Goal: Contribute content: Add original content to the website for others to see

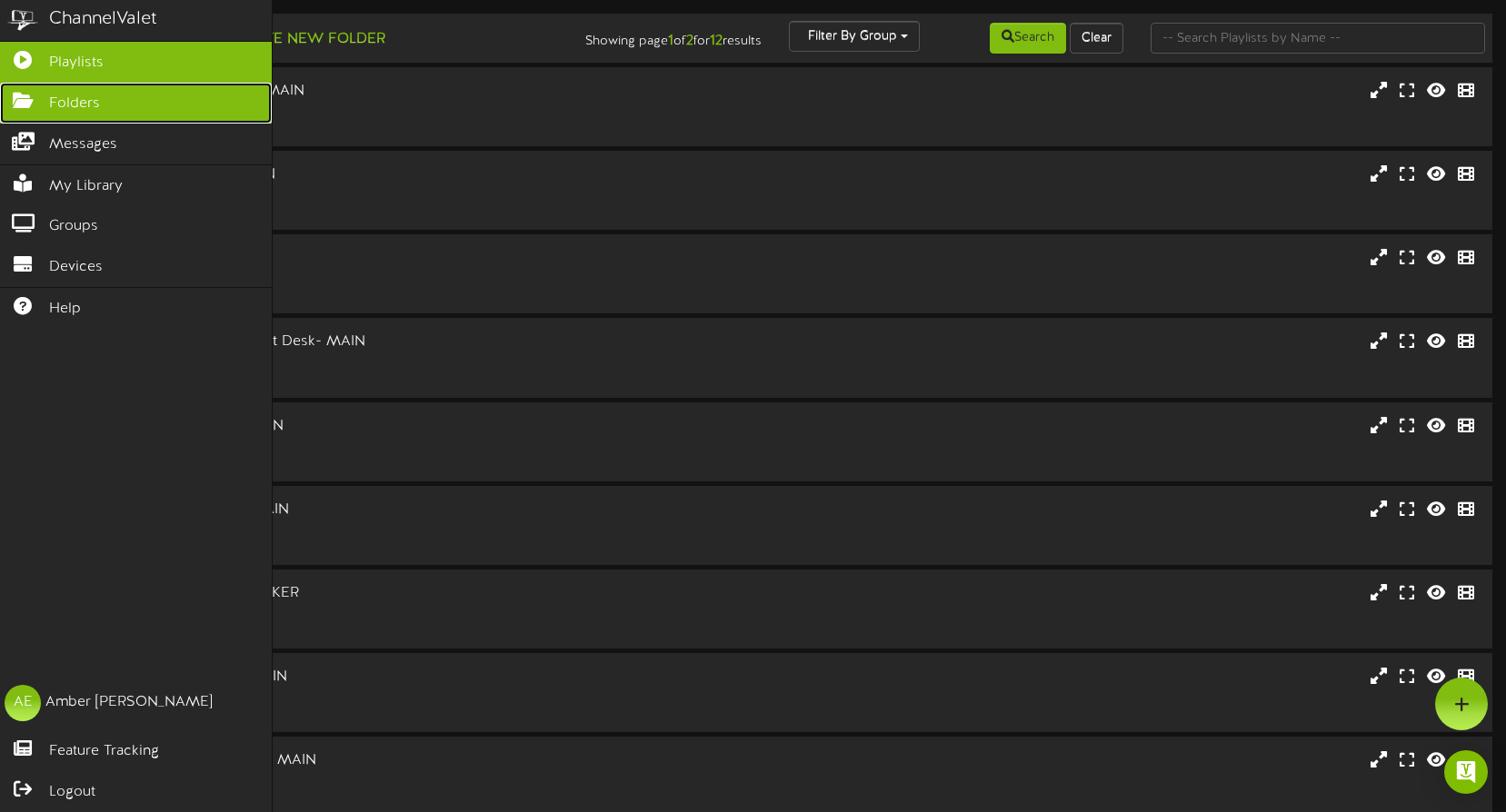
click at [32, 99] on icon at bounding box center [22, 99] width 45 height 13
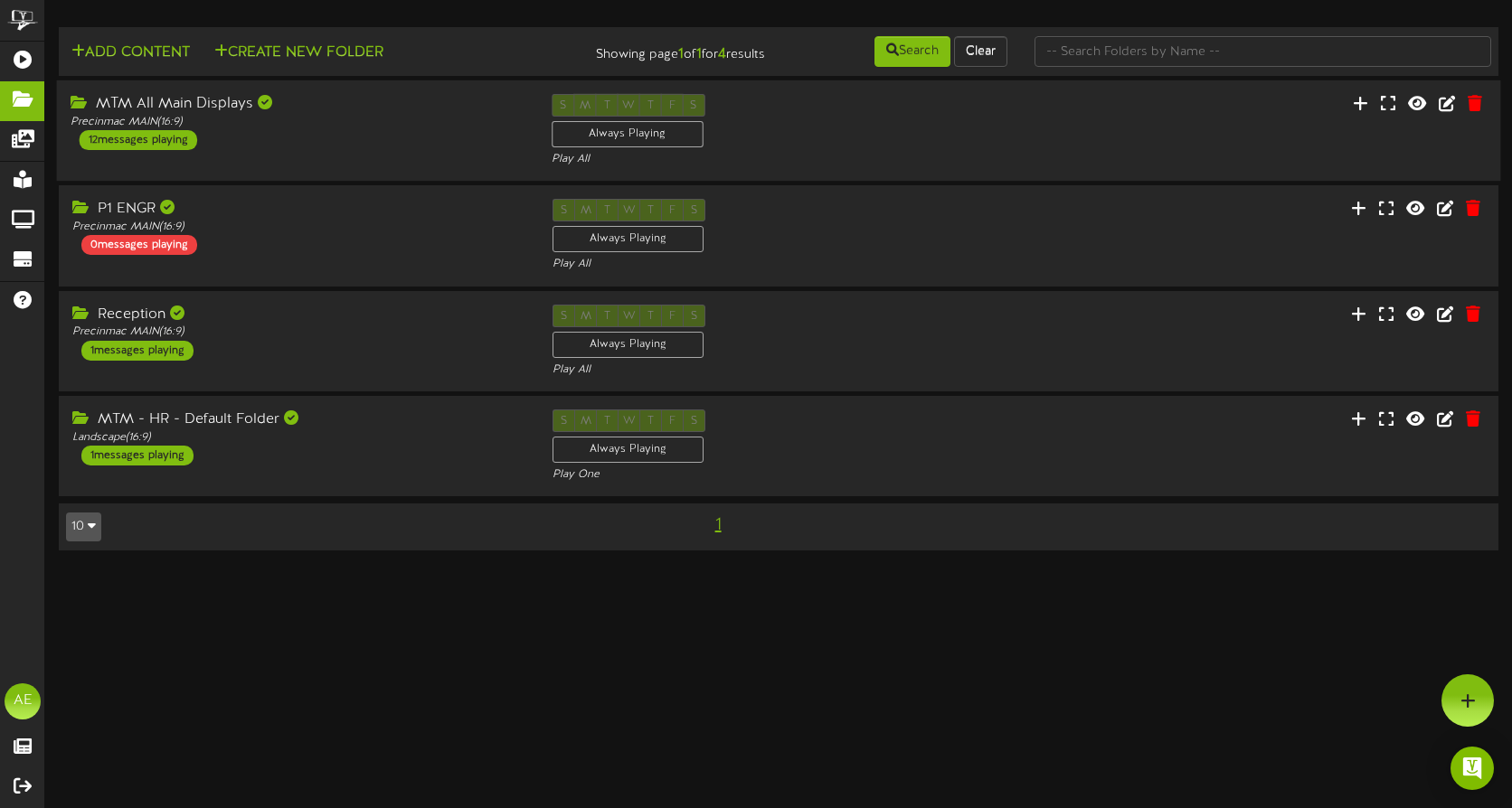
click at [424, 130] on div "MTM All Main Displays Precinmac MAIN ( 16:9 ) 12 messages playing" at bounding box center [298, 122] width 481 height 56
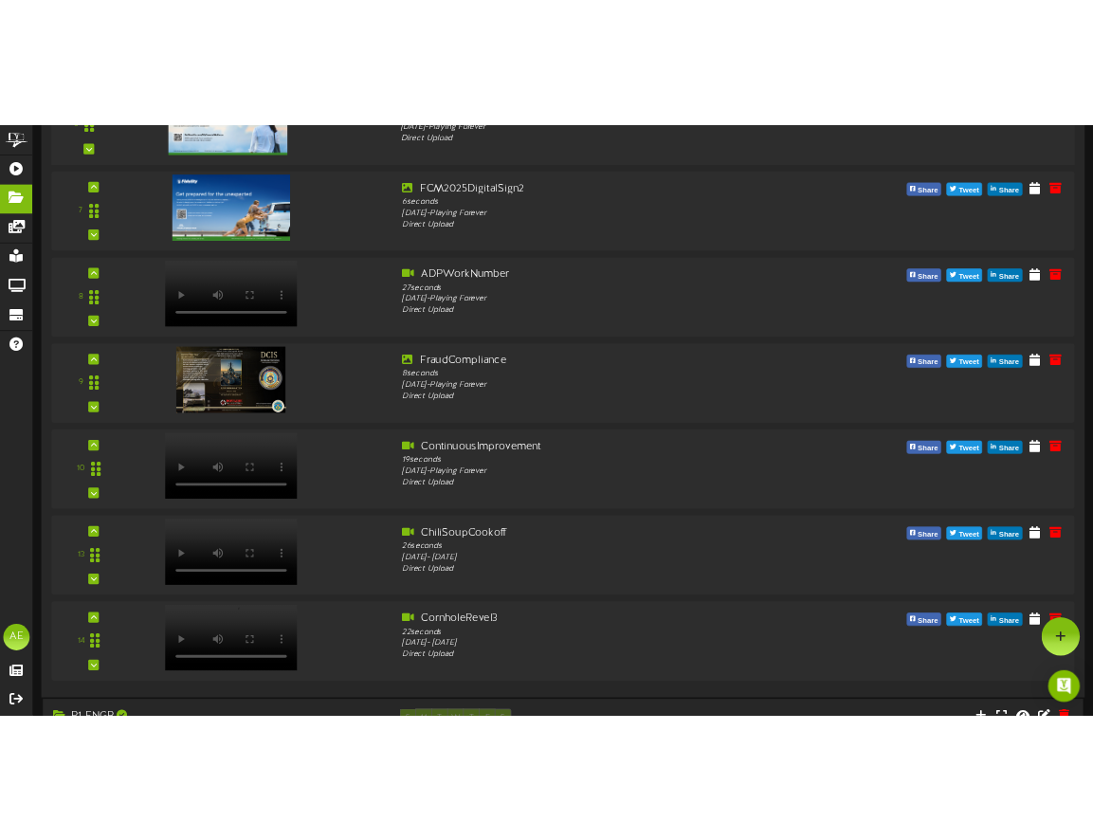
scroll to position [986, 0]
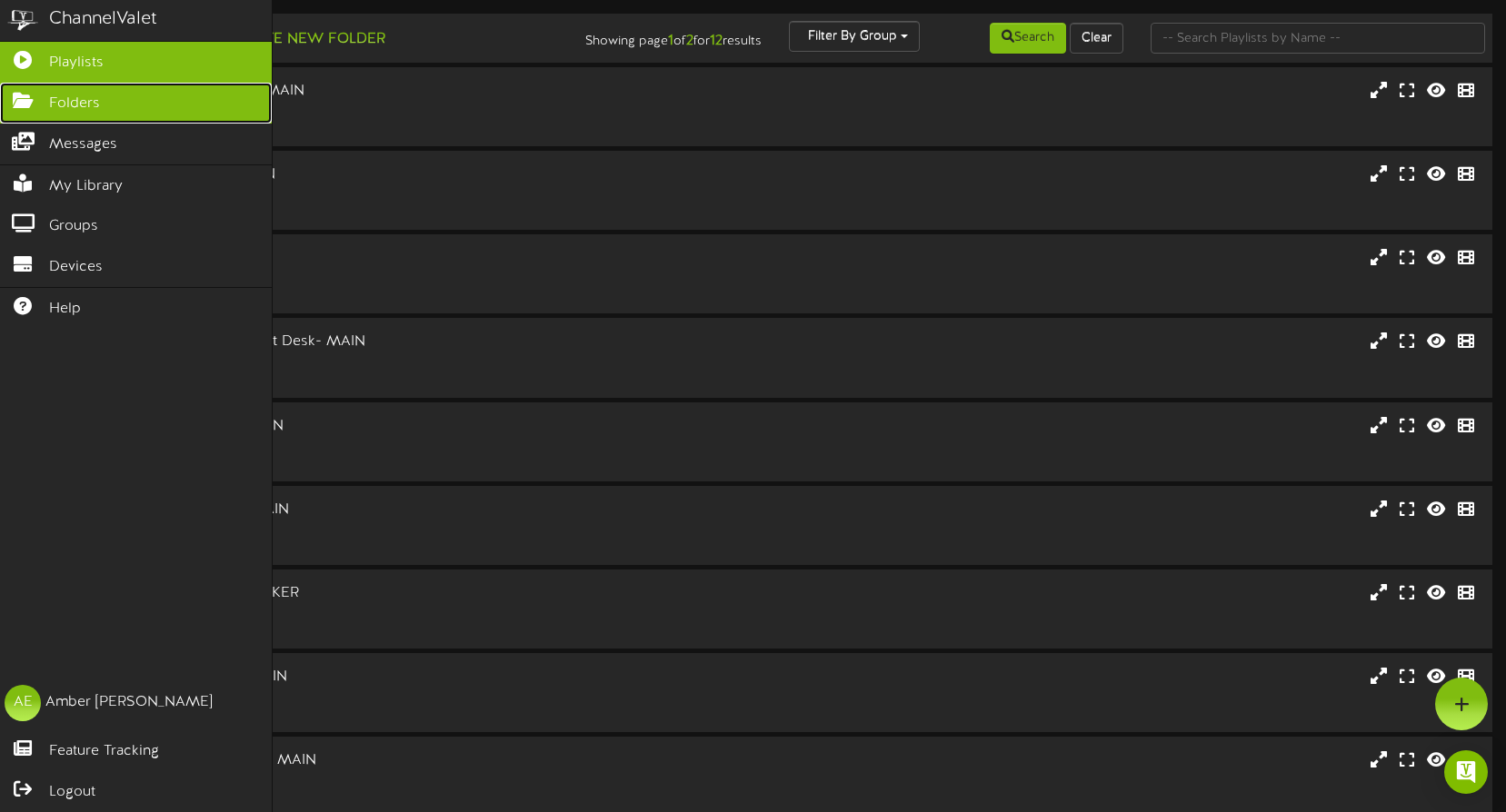
click at [33, 97] on icon at bounding box center [22, 99] width 45 height 13
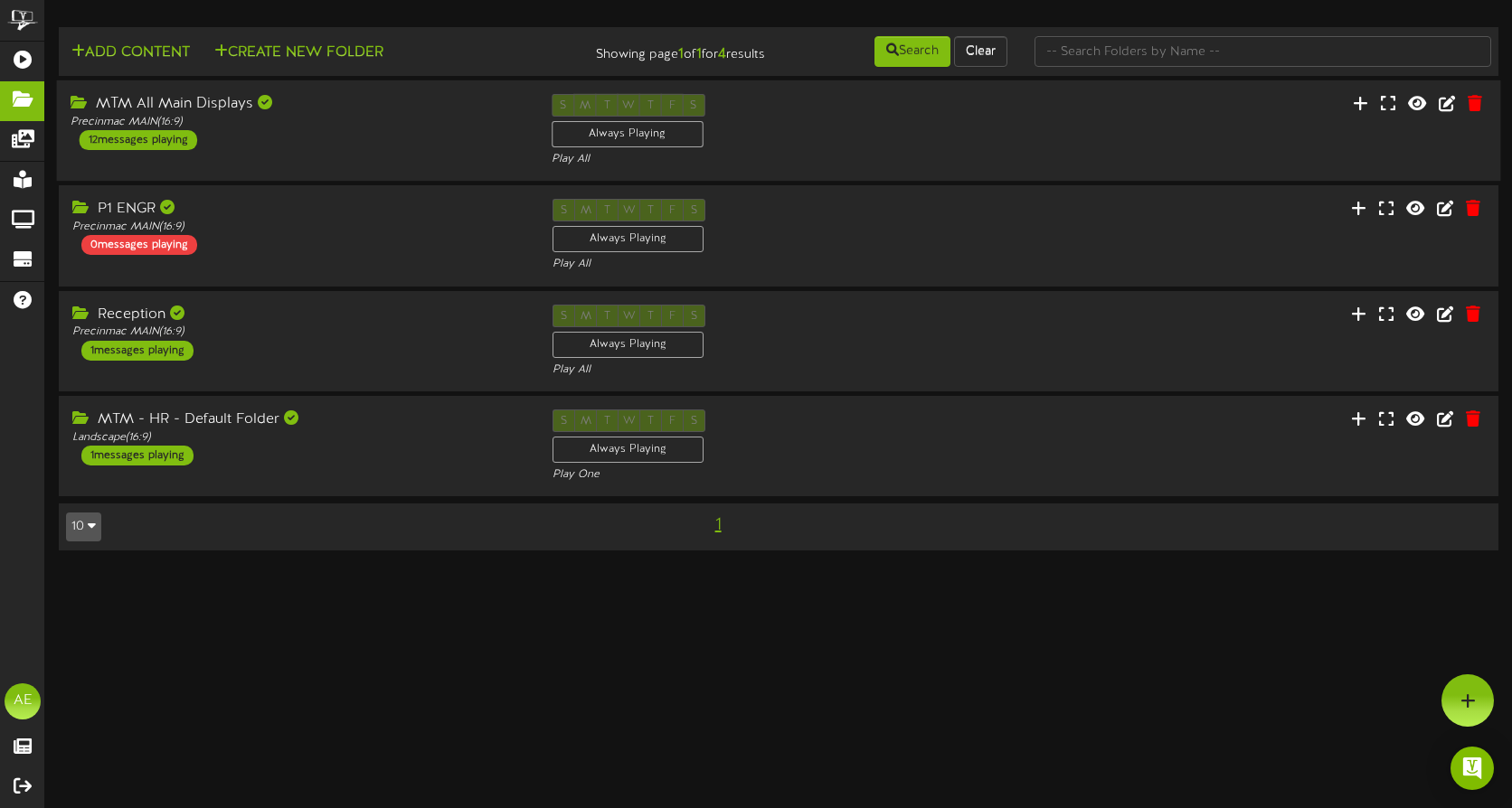
click at [424, 147] on div "MTM All Main Displays Precinmac MAIN ( 16:9 ) 12 messages playing" at bounding box center [298, 122] width 481 height 56
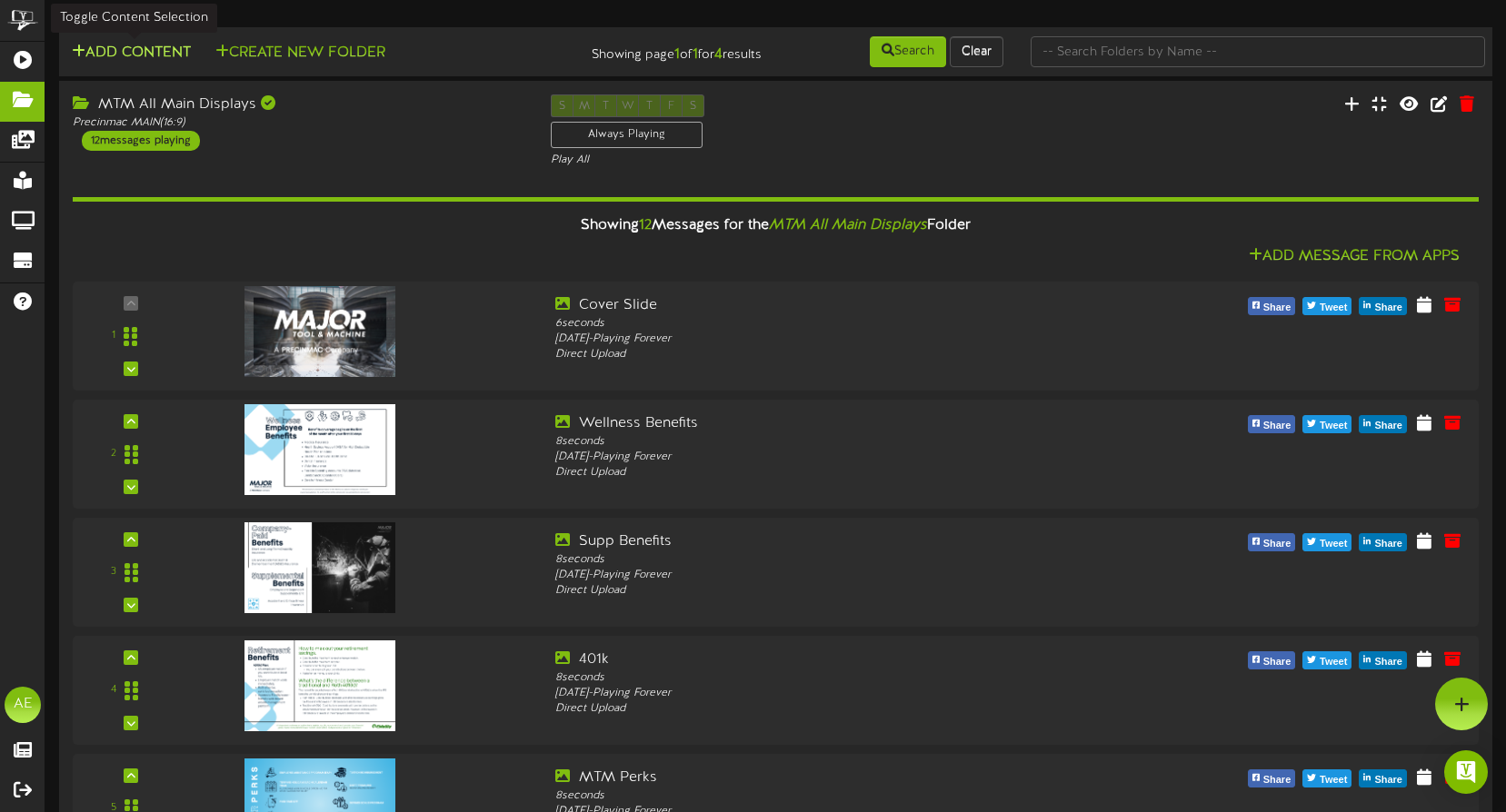
click at [140, 45] on button "Add Content" at bounding box center [131, 54] width 130 height 23
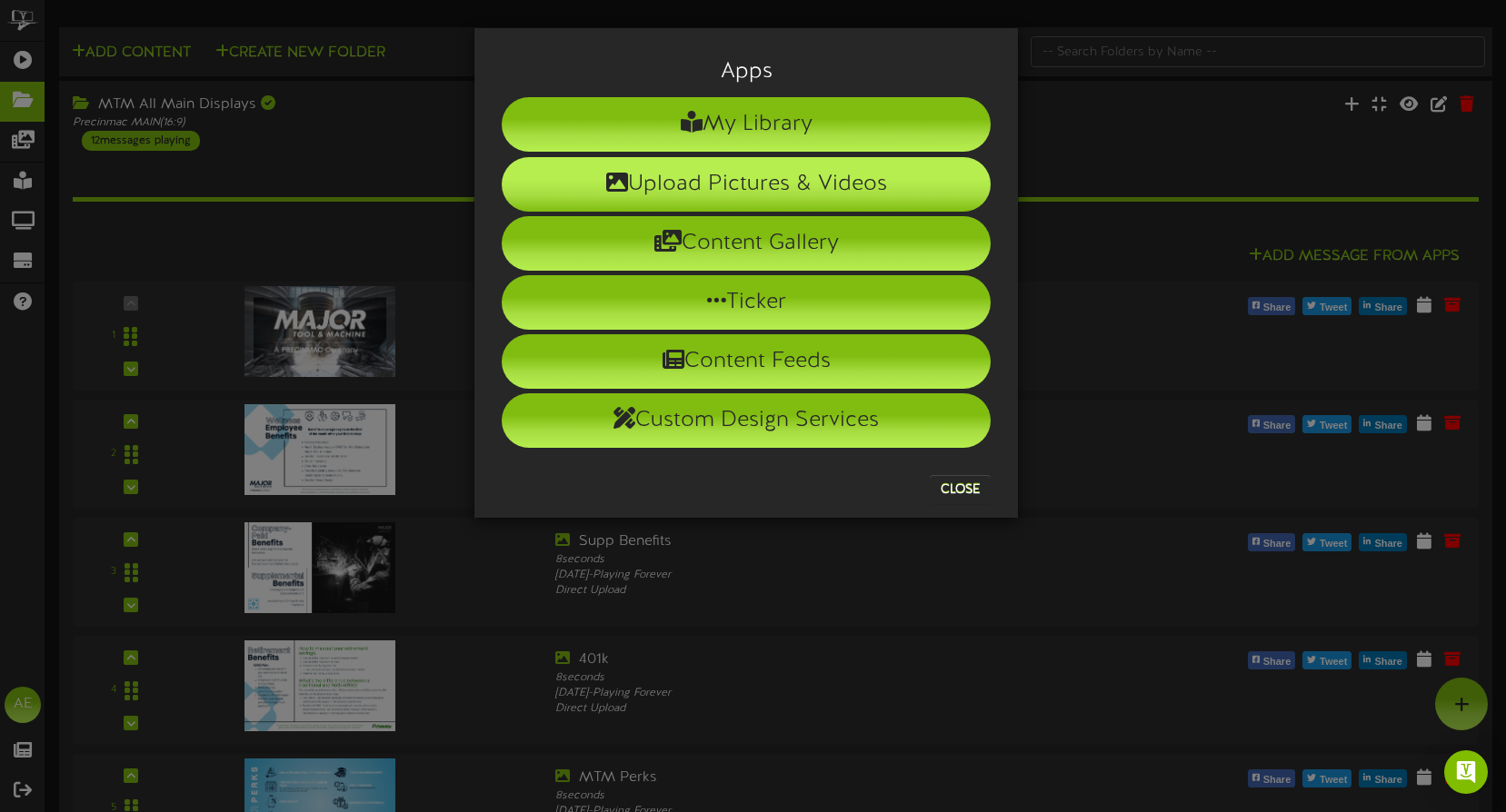
click at [618, 187] on icon at bounding box center [617, 181] width 22 height 22
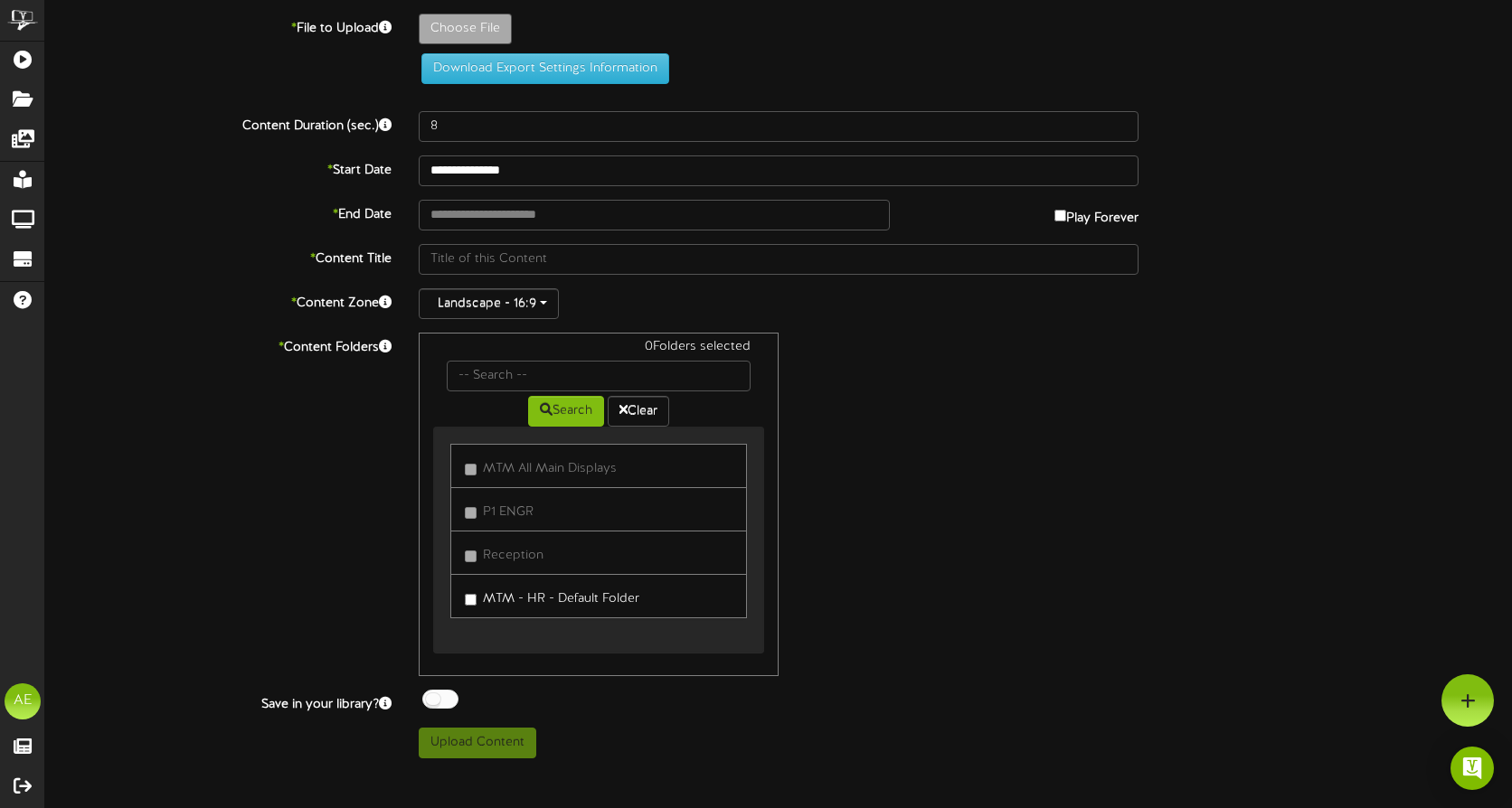
type input "**********"
type input "Gilvins108"
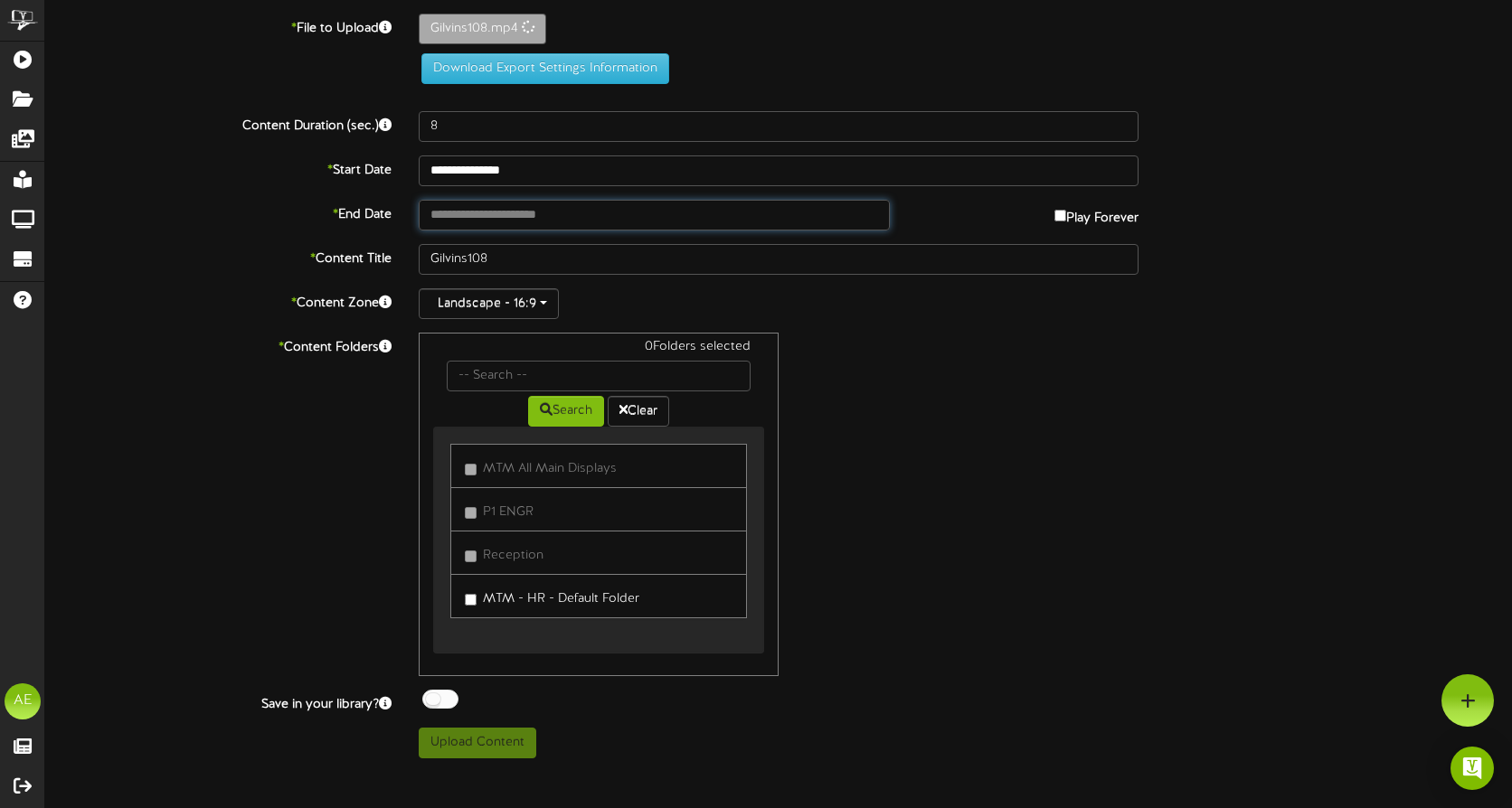
click at [460, 217] on input "text" at bounding box center [654, 215] width 471 height 31
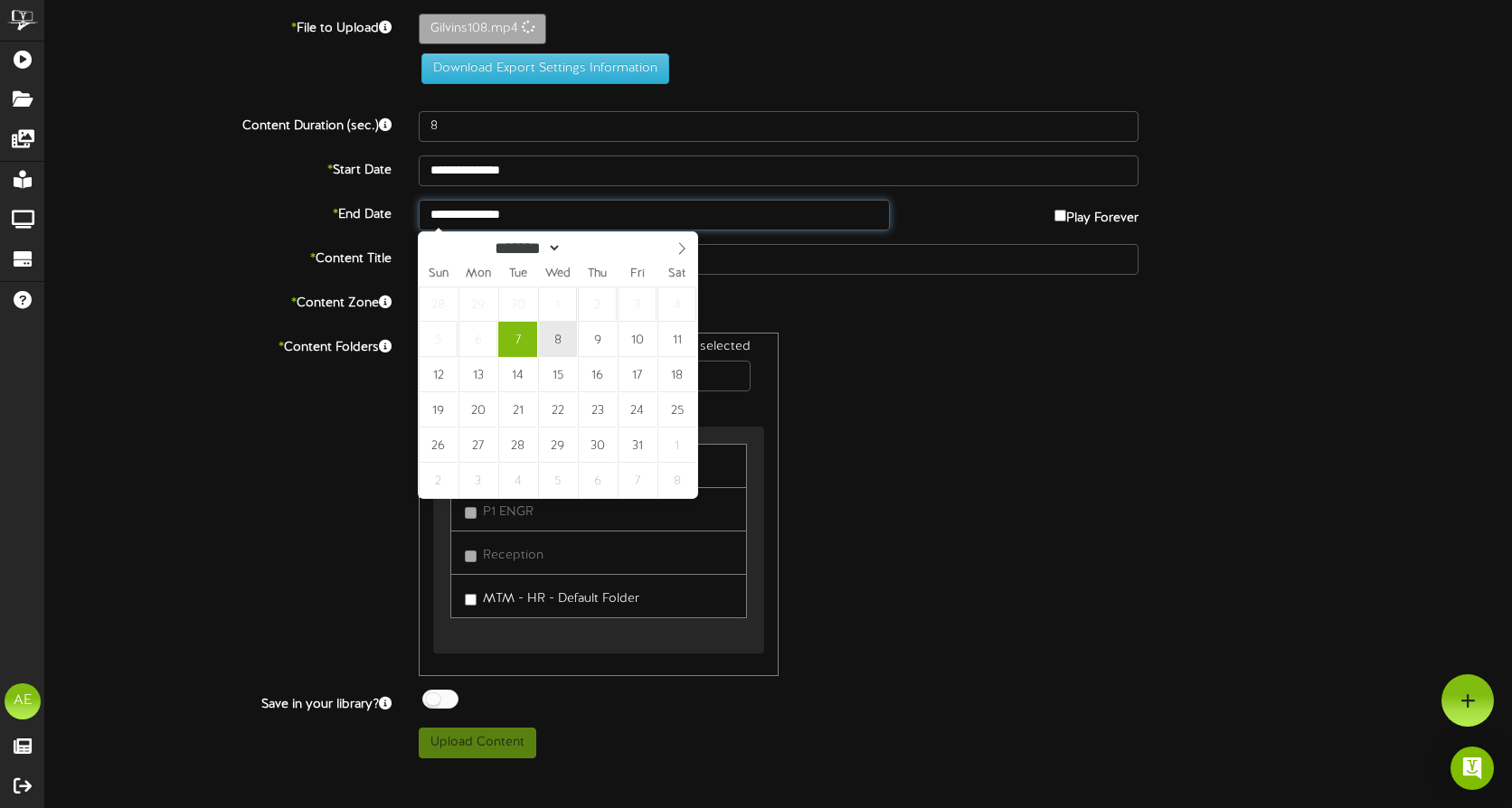
type input "**********"
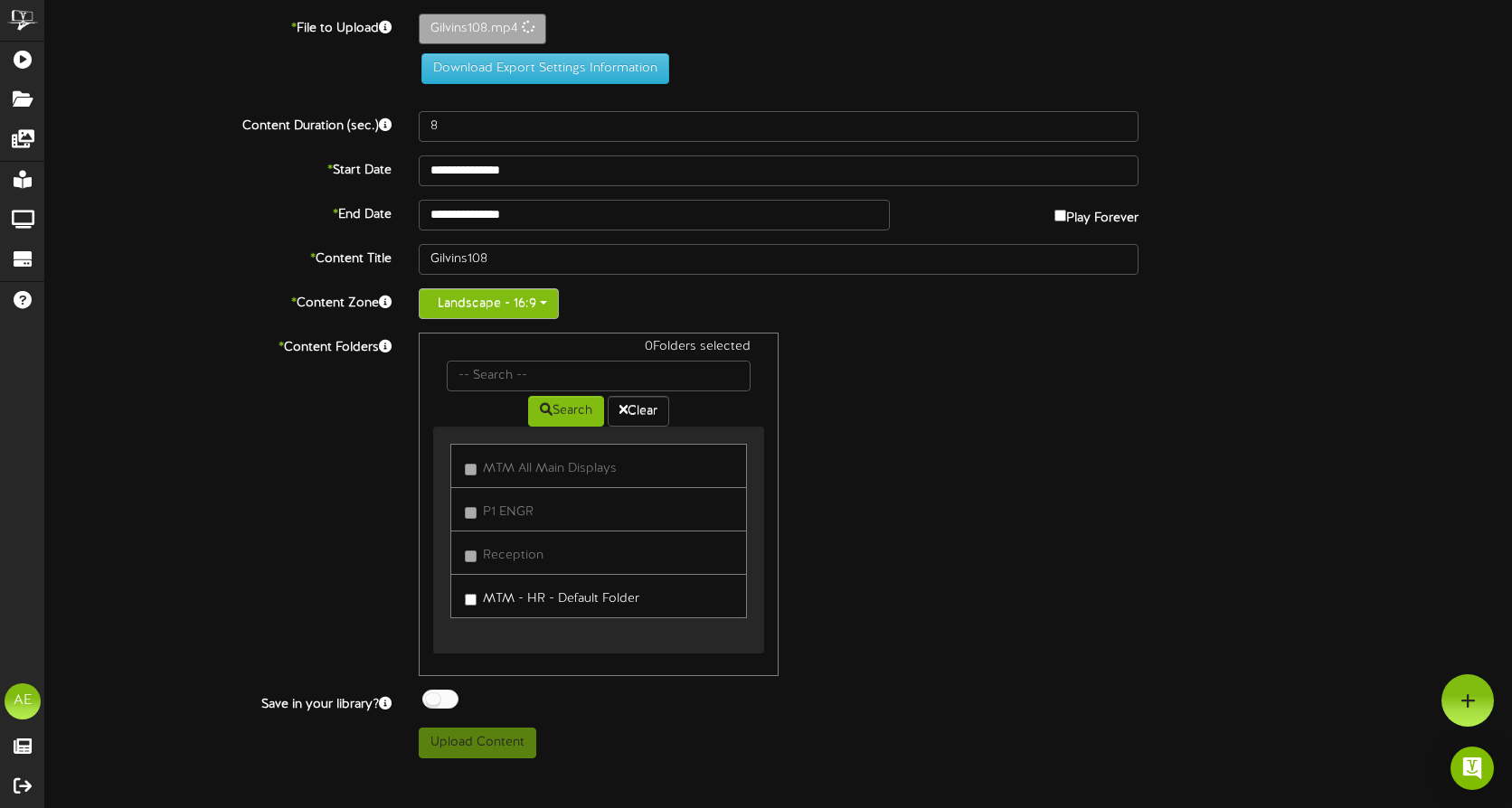
click at [546, 301] on button "Landscape - 16:9" at bounding box center [488, 303] width 140 height 31
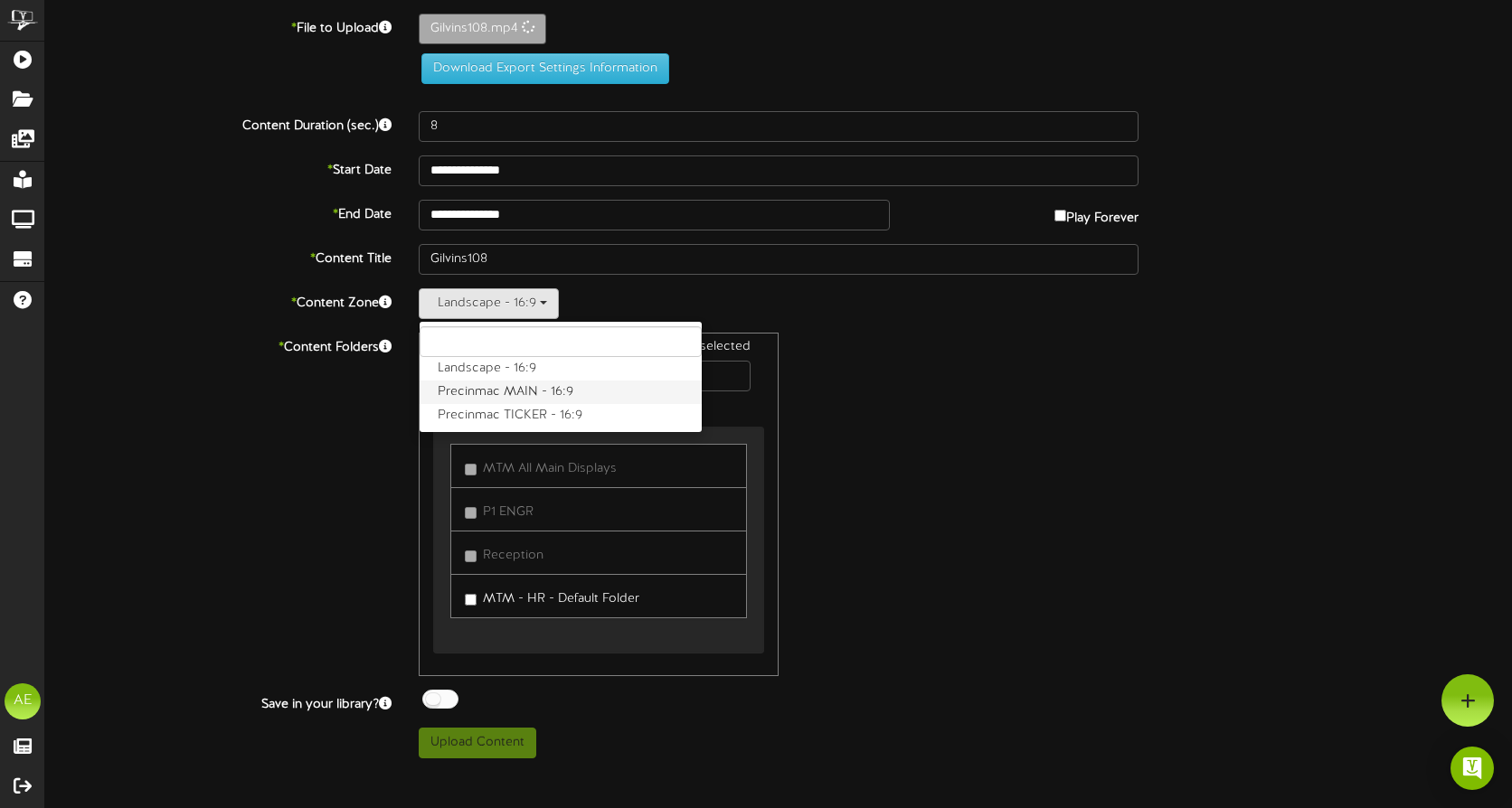
click at [511, 386] on label "Precinmac MAIN - 16:9" at bounding box center [561, 392] width 282 height 24
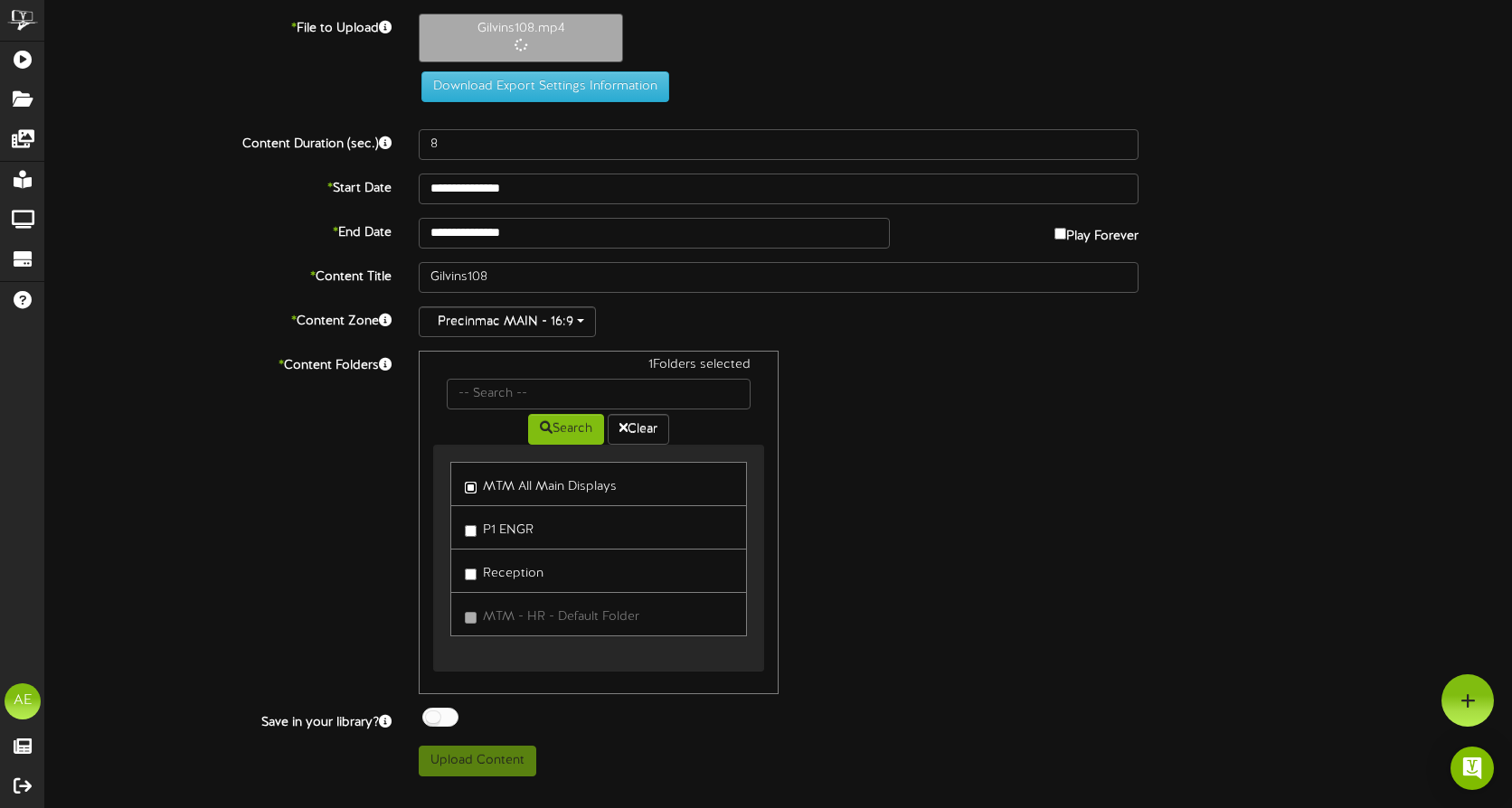
type input "15"
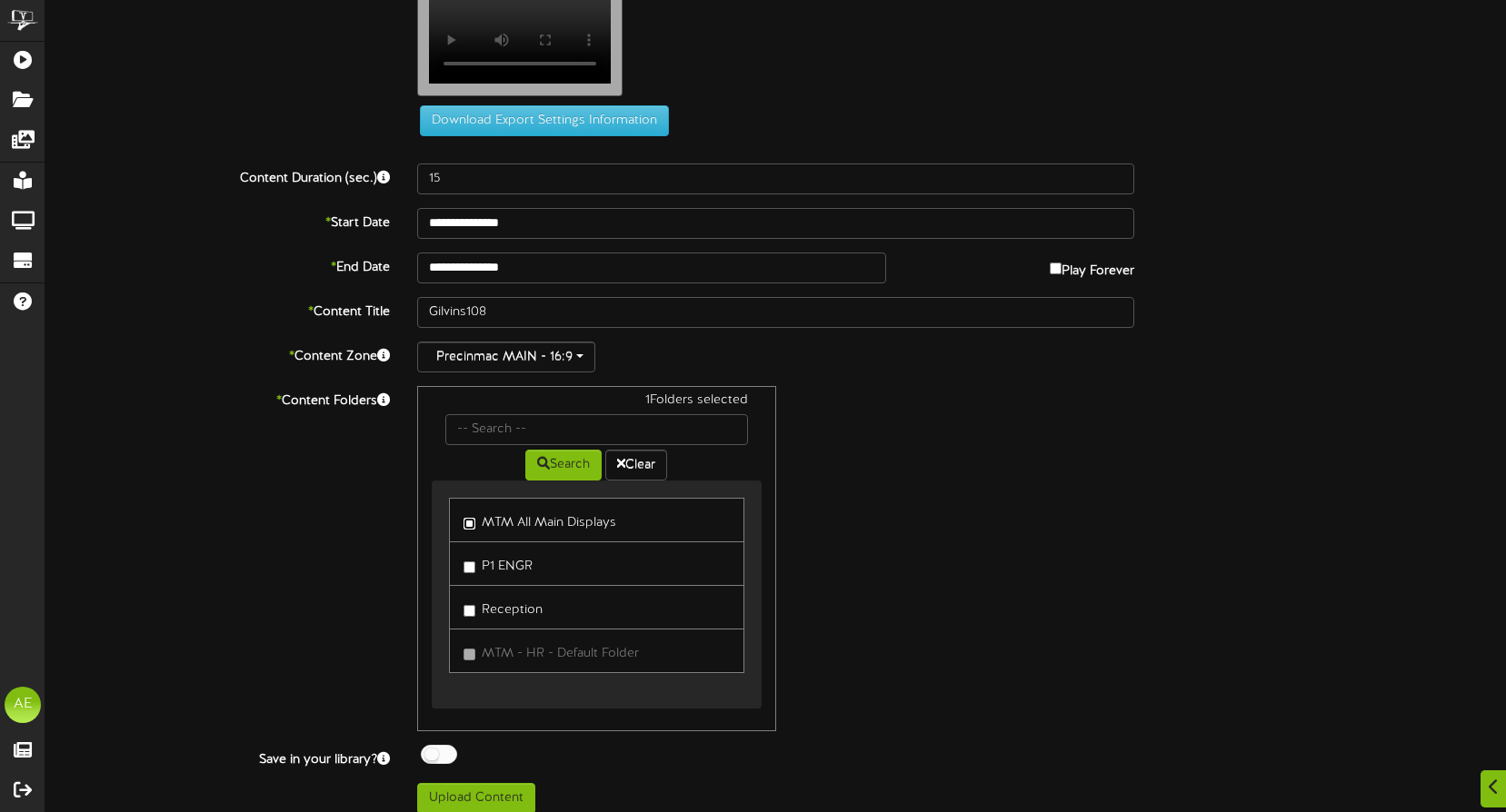
scroll to position [71, 0]
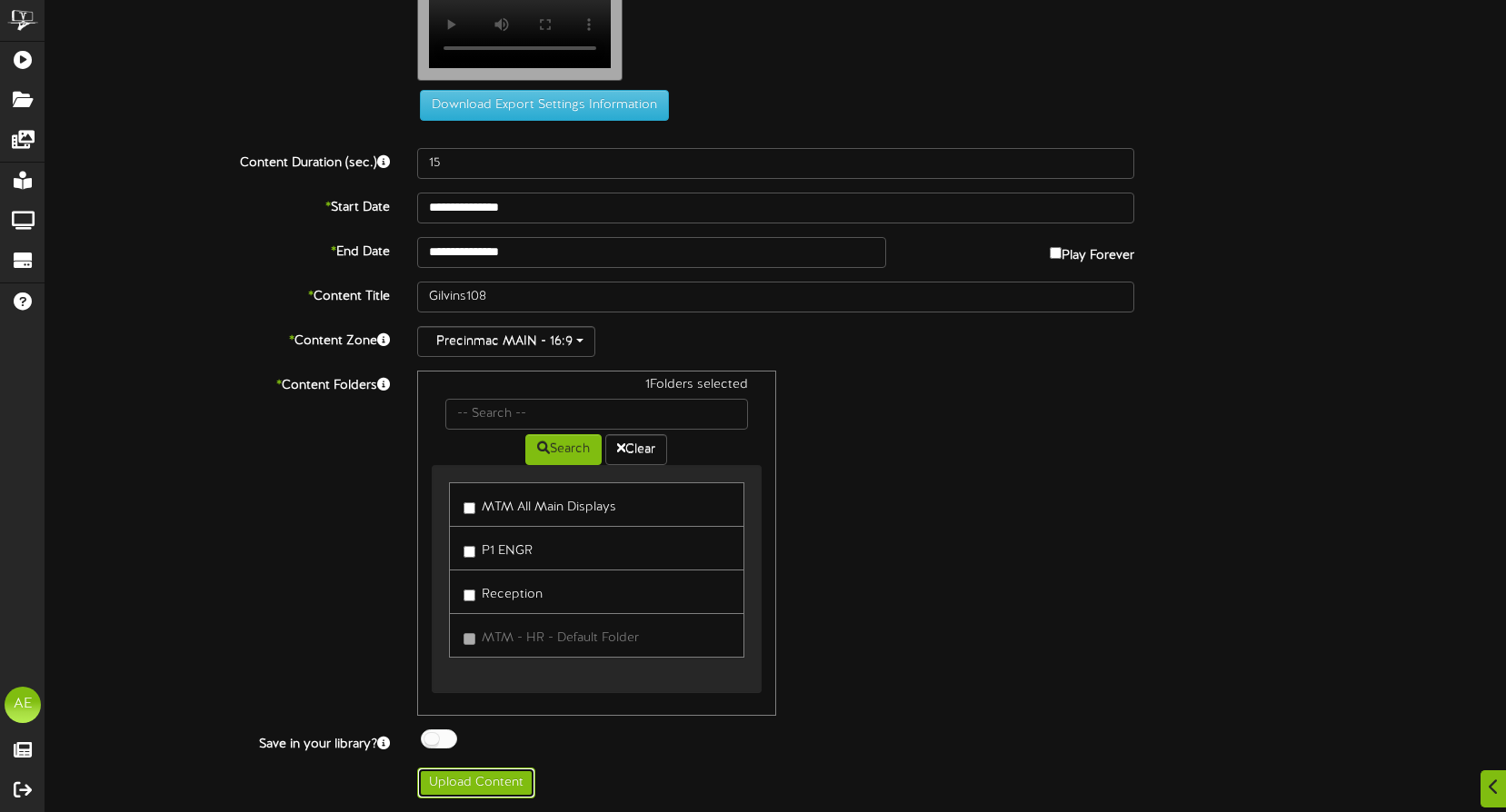
drag, startPoint x: 460, startPoint y: 782, endPoint x: 1004, endPoint y: 748, distance: 545.1
click at [460, 782] on button "Upload Content" at bounding box center [476, 783] width 118 height 31
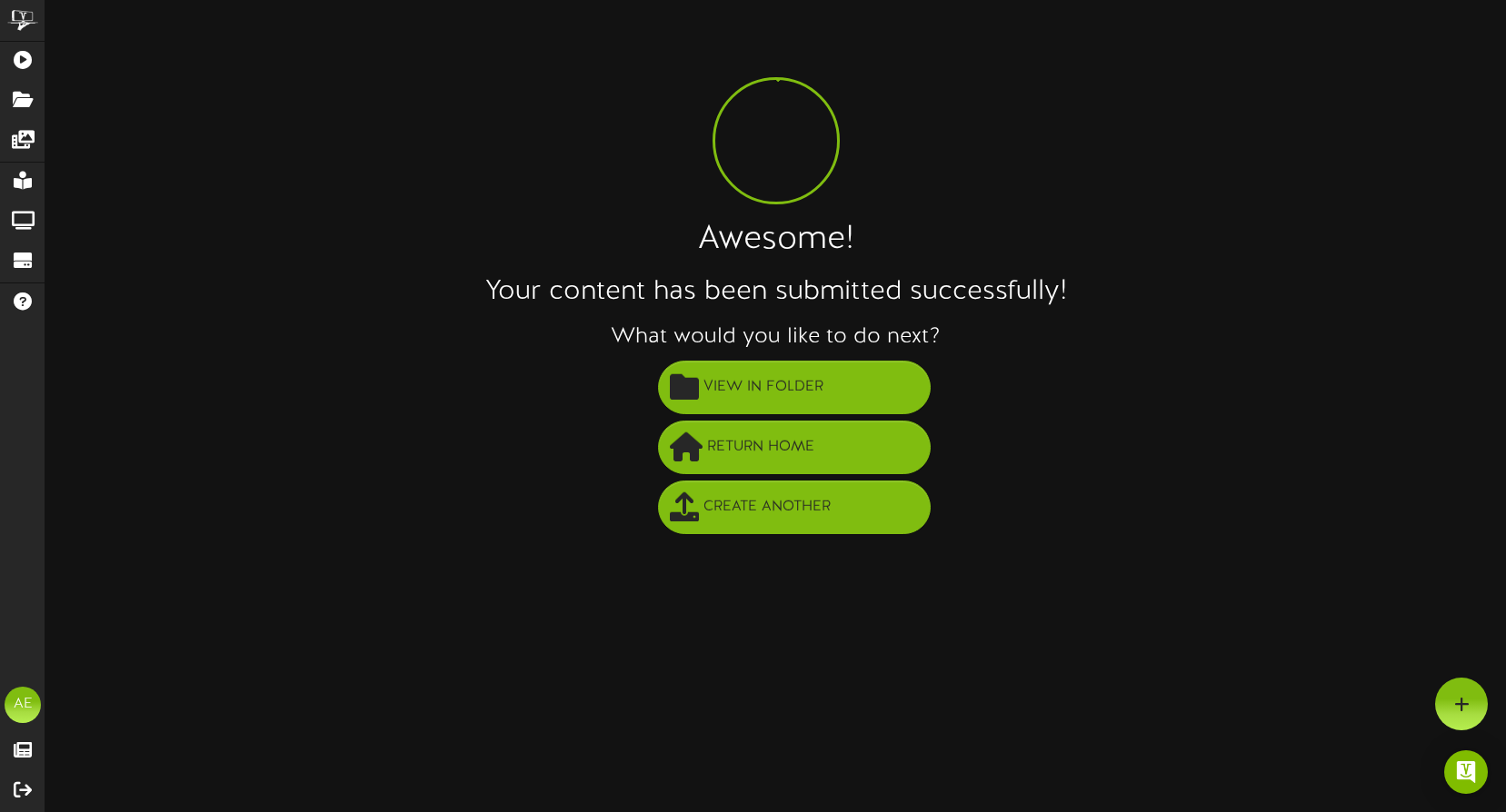
scroll to position [0, 0]
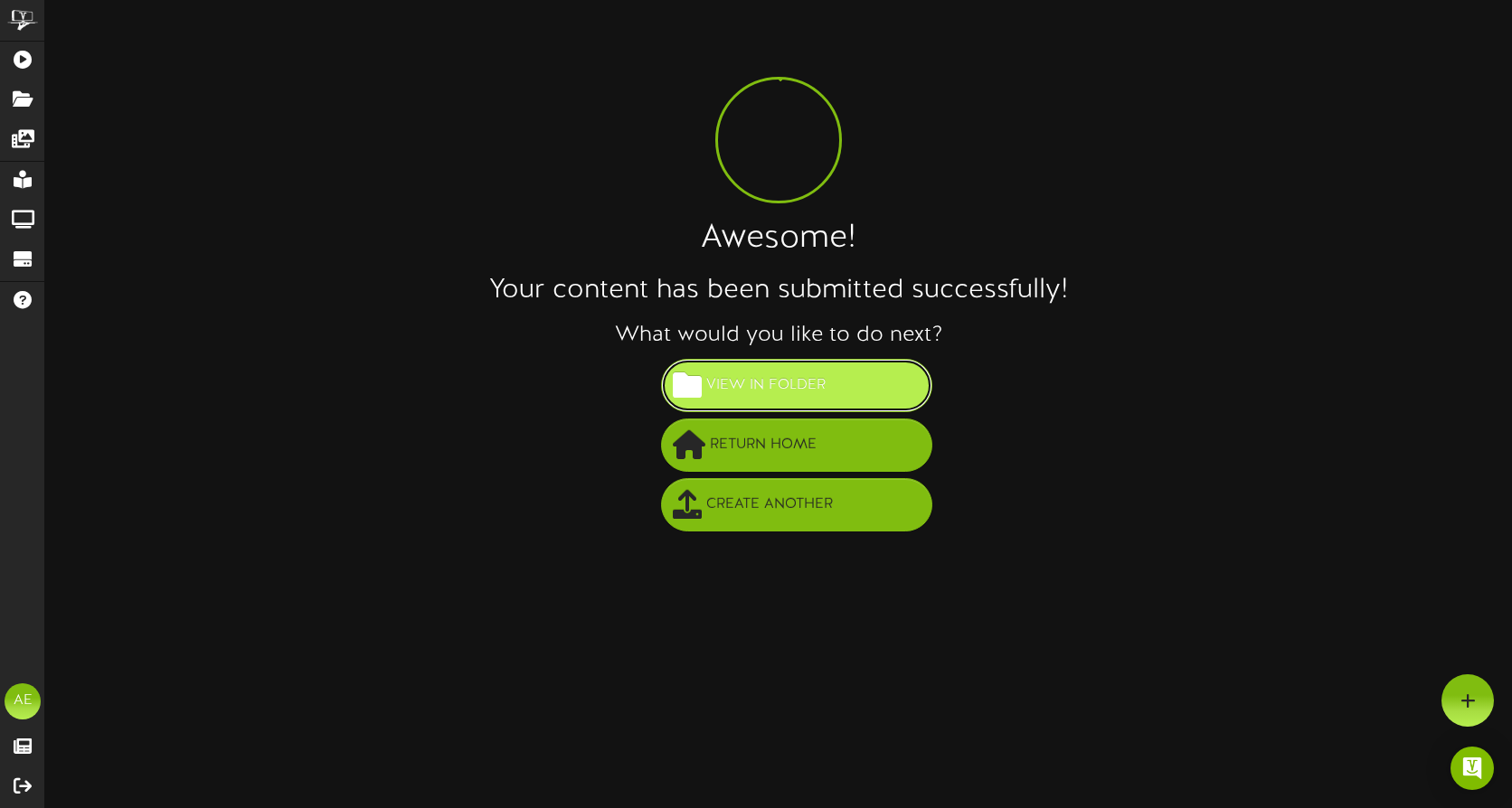
click at [798, 389] on span "View in Folder" at bounding box center [765, 385] width 129 height 30
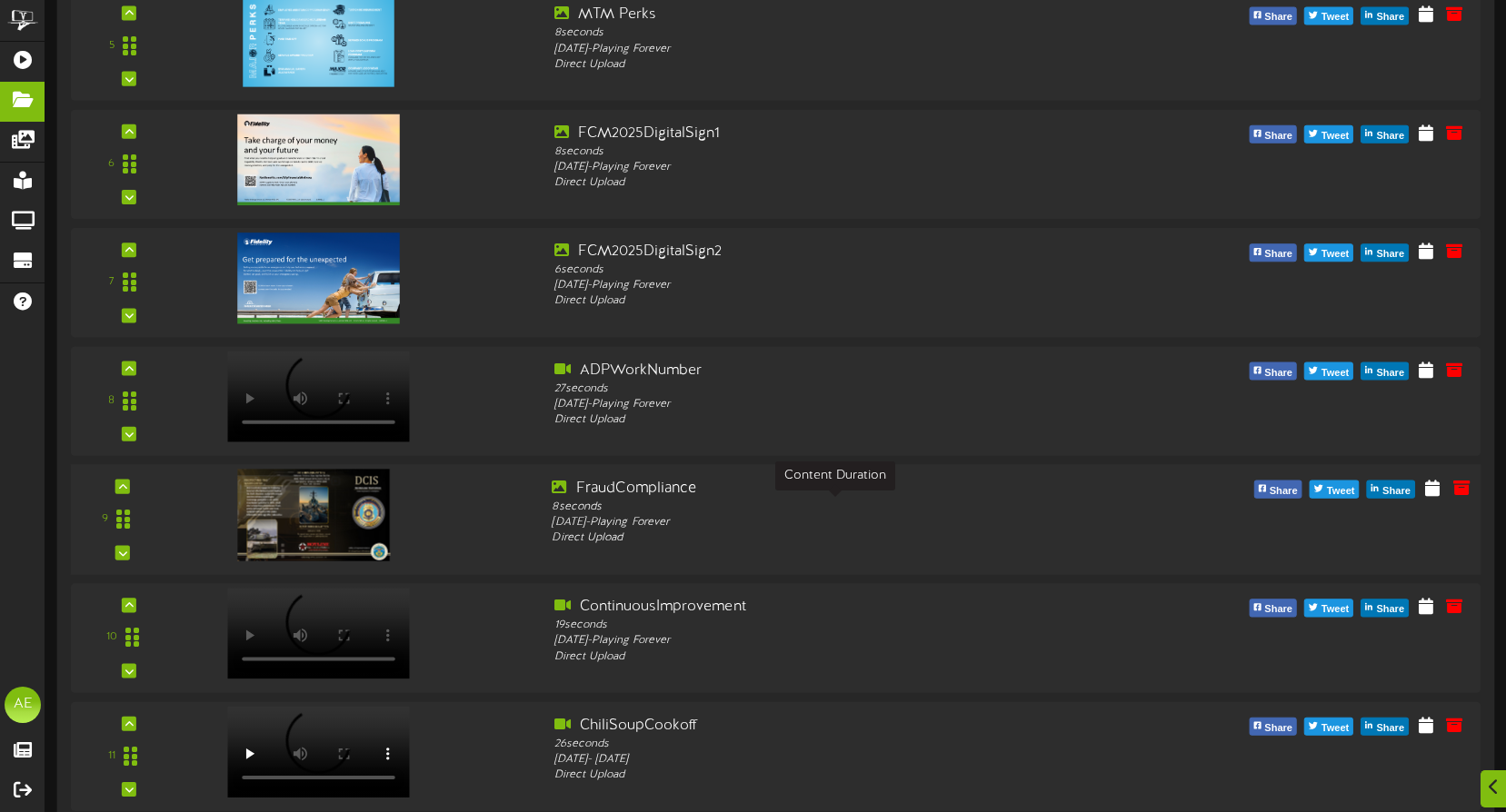
scroll to position [1023, 0]
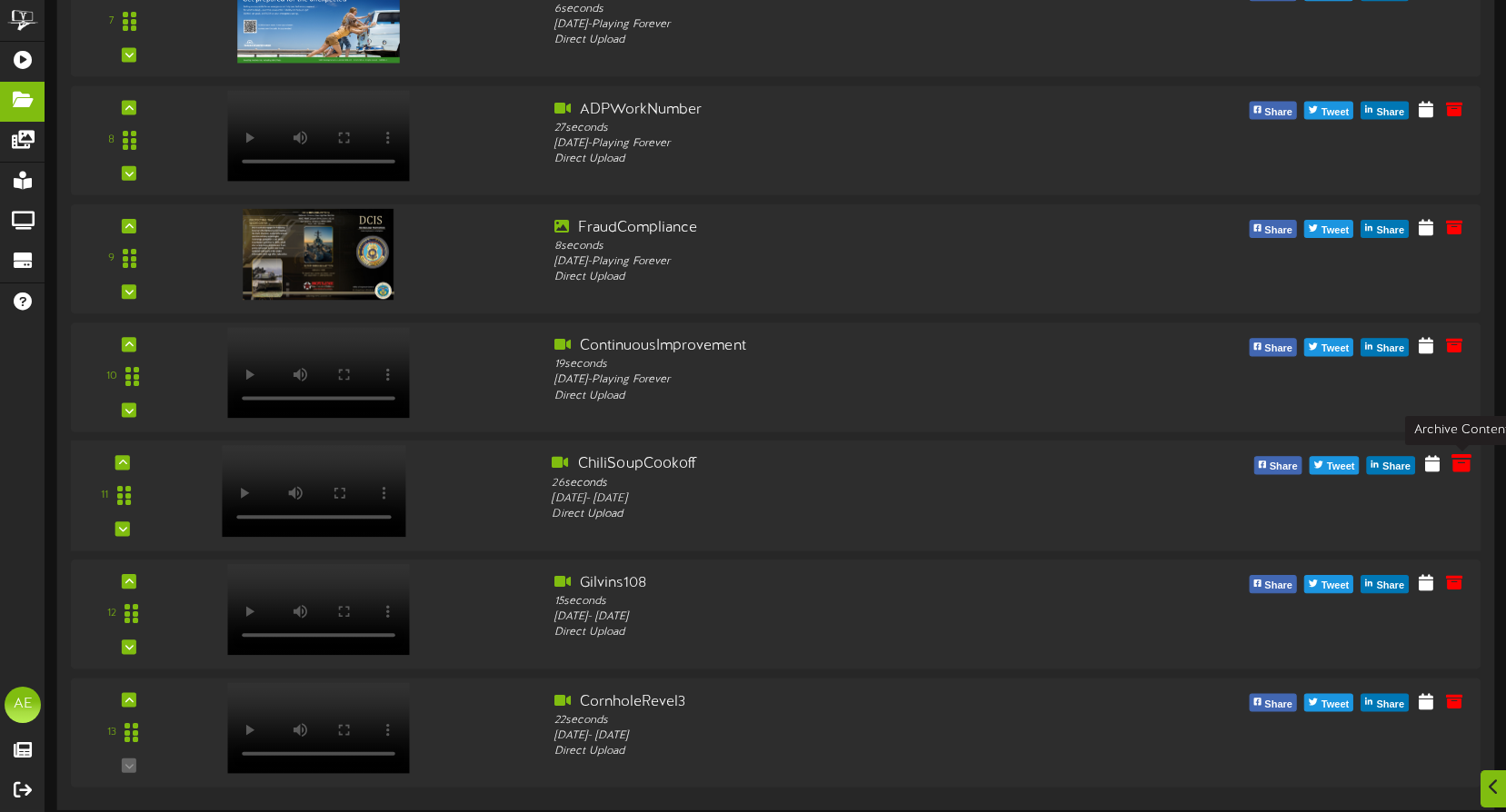
click at [1462, 470] on icon at bounding box center [1462, 463] width 20 height 20
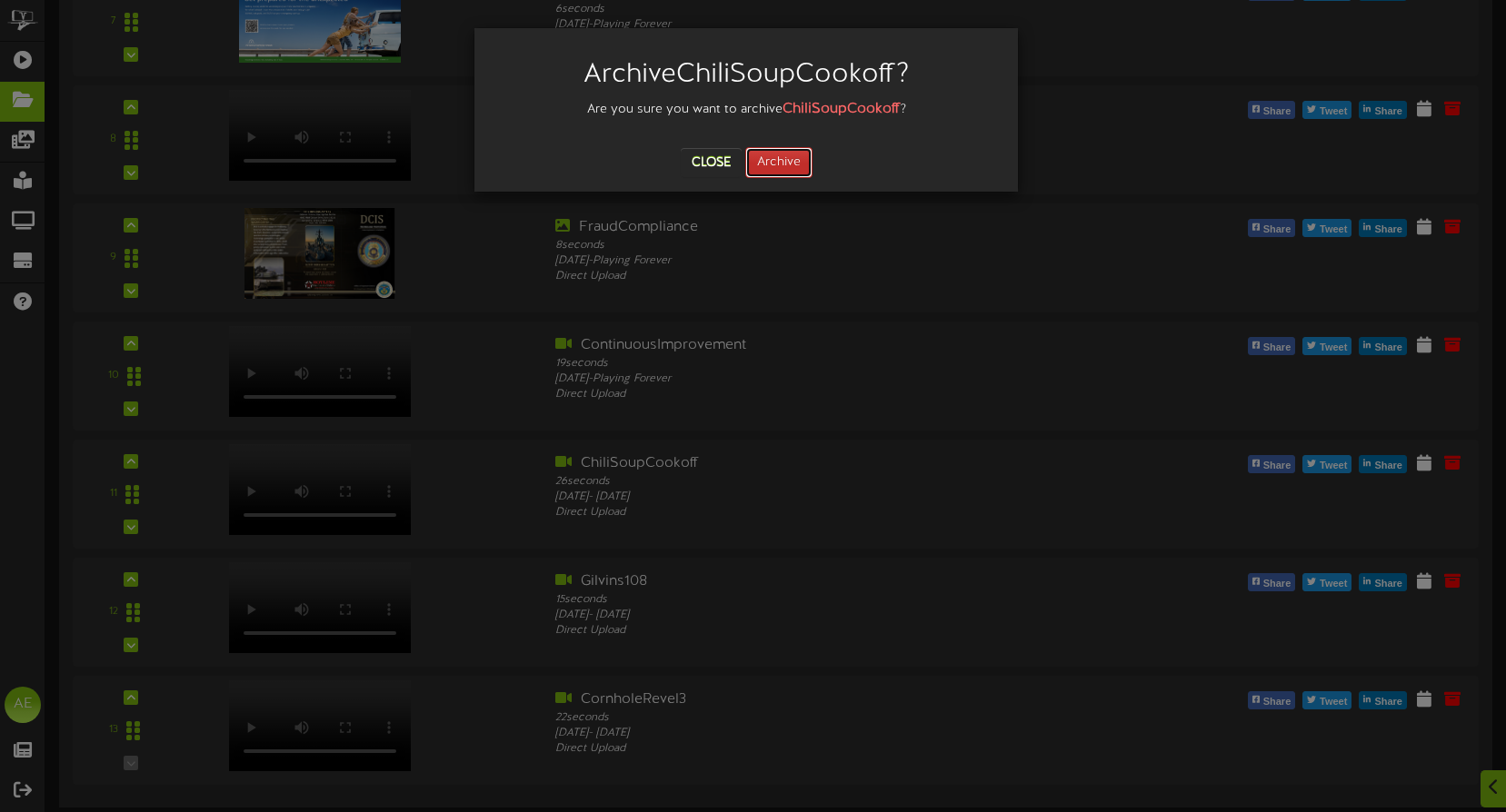
click at [771, 164] on button "Archive" at bounding box center [779, 163] width 67 height 31
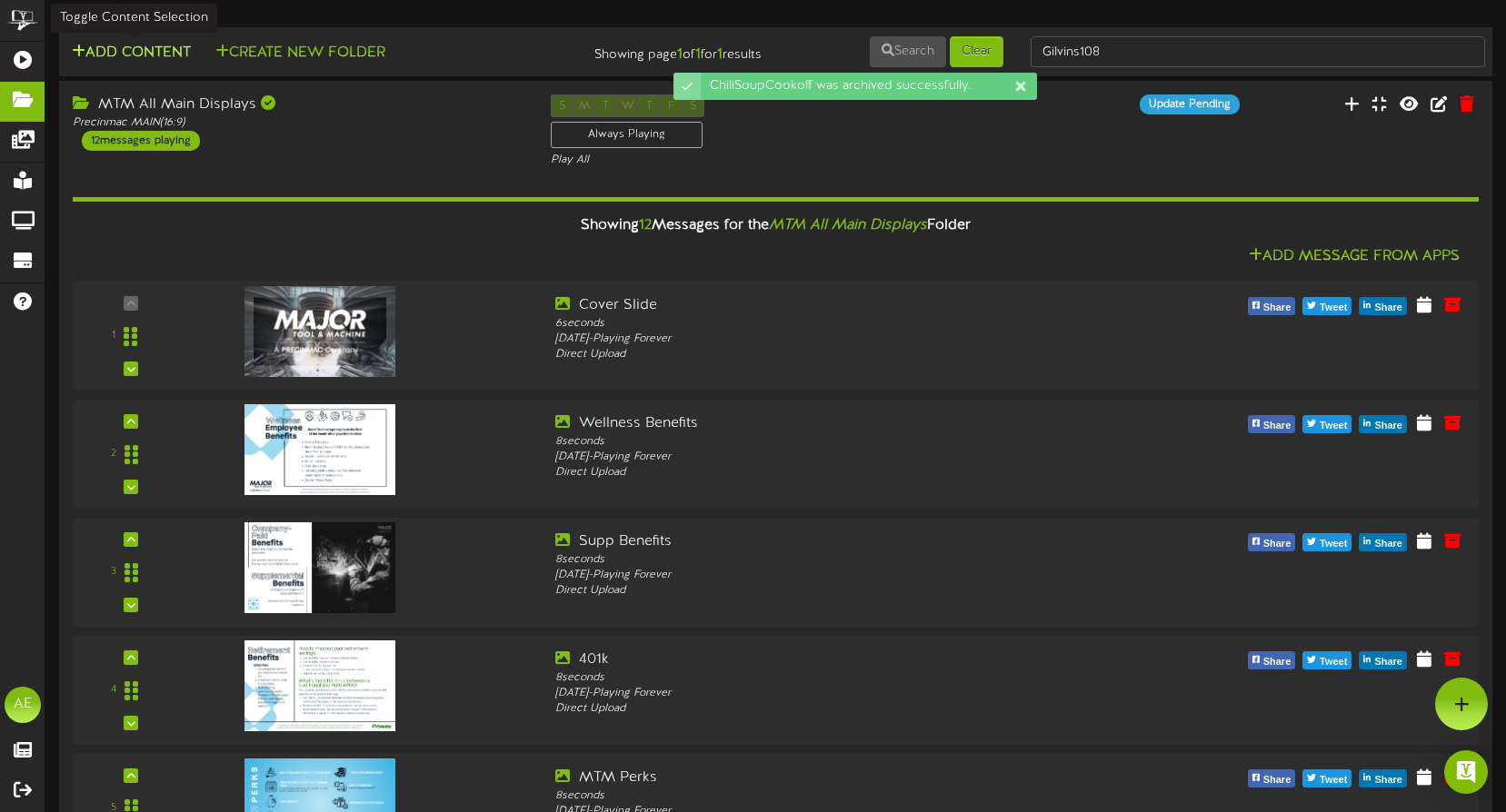
click at [149, 43] on button "Add Content" at bounding box center [131, 54] width 130 height 23
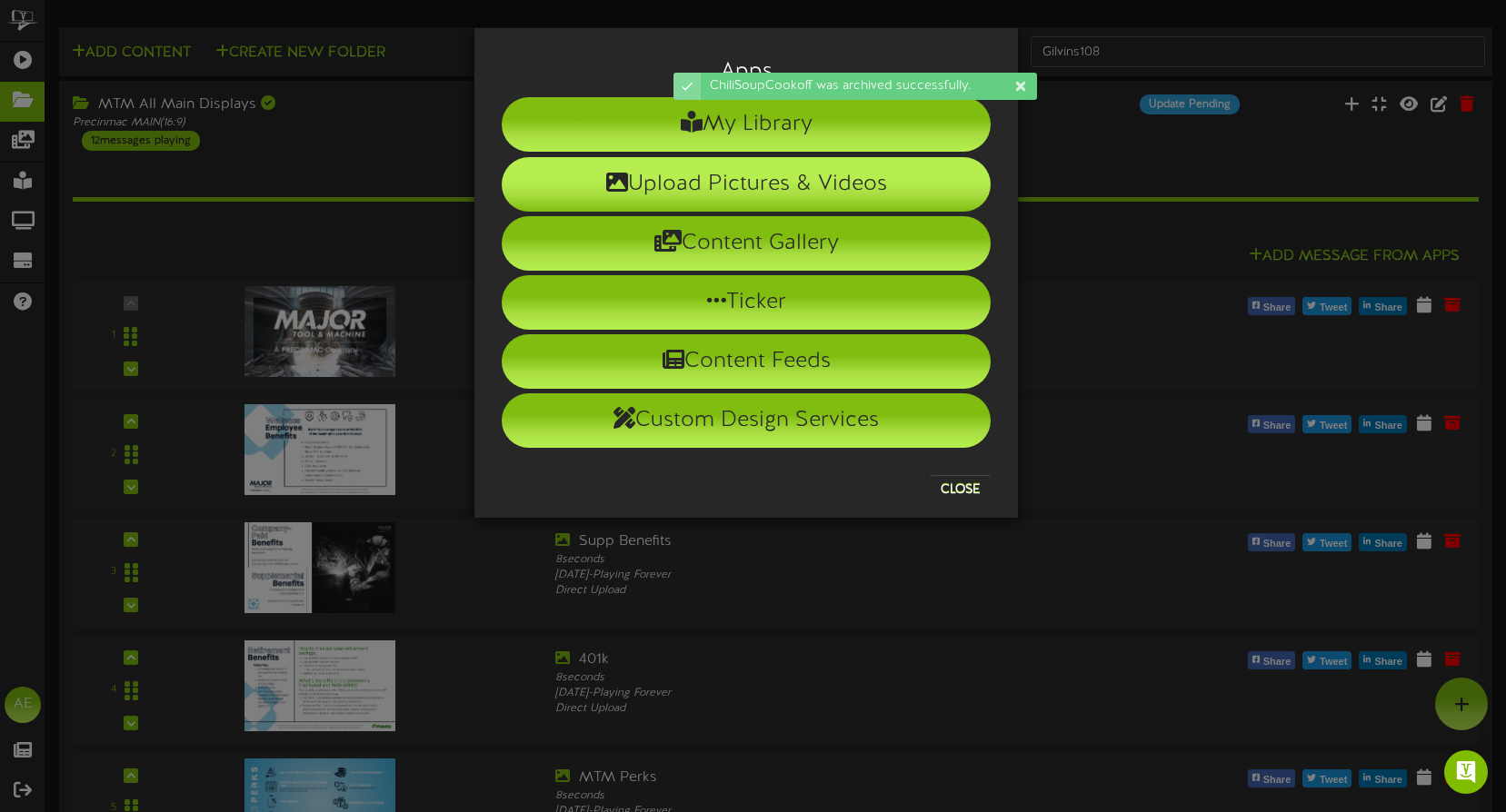
click at [710, 181] on li "Upload Pictures & Videos" at bounding box center [746, 184] width 489 height 55
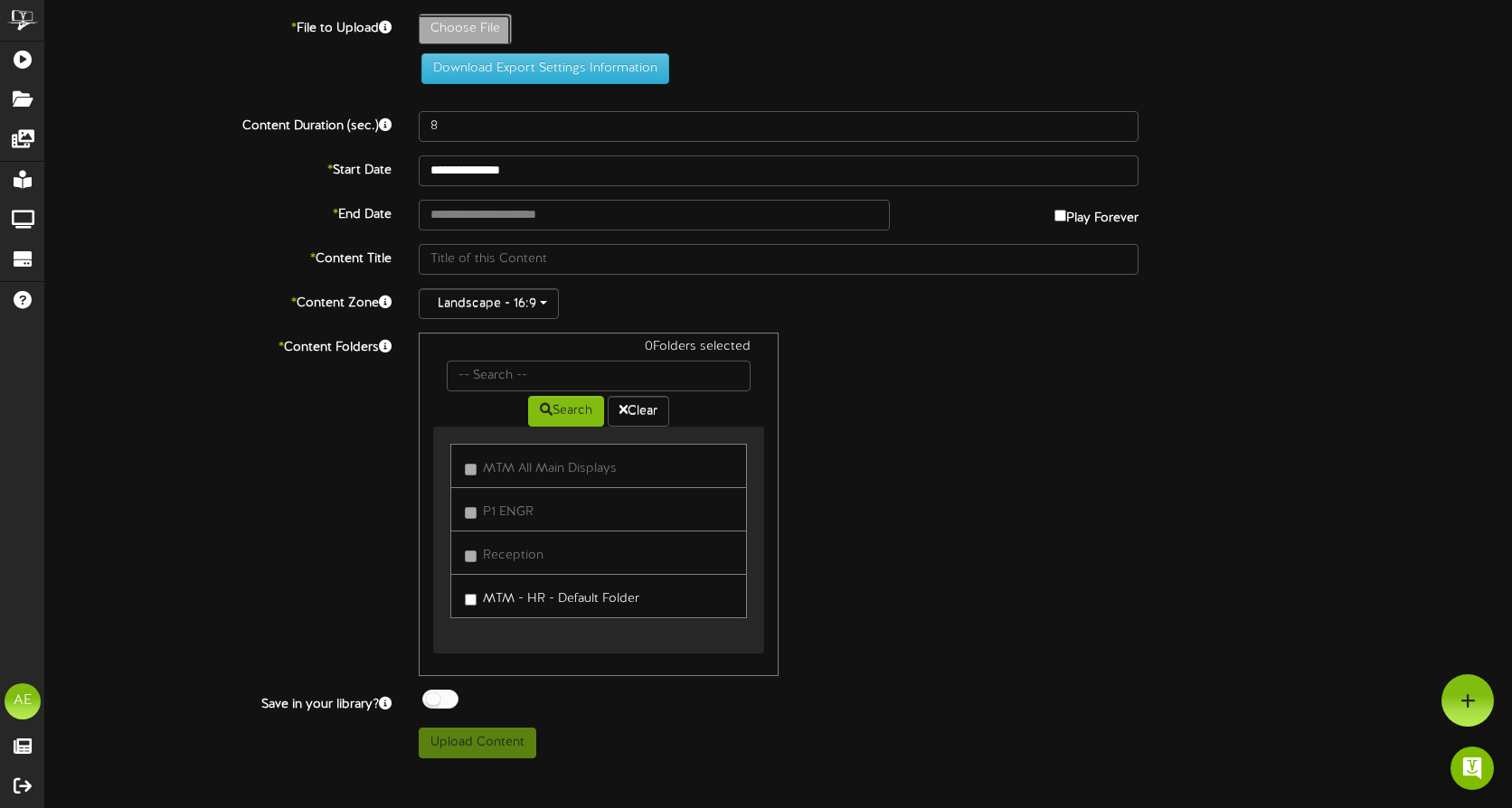
type input "**********"
type input "ChiliSoupCookoff"
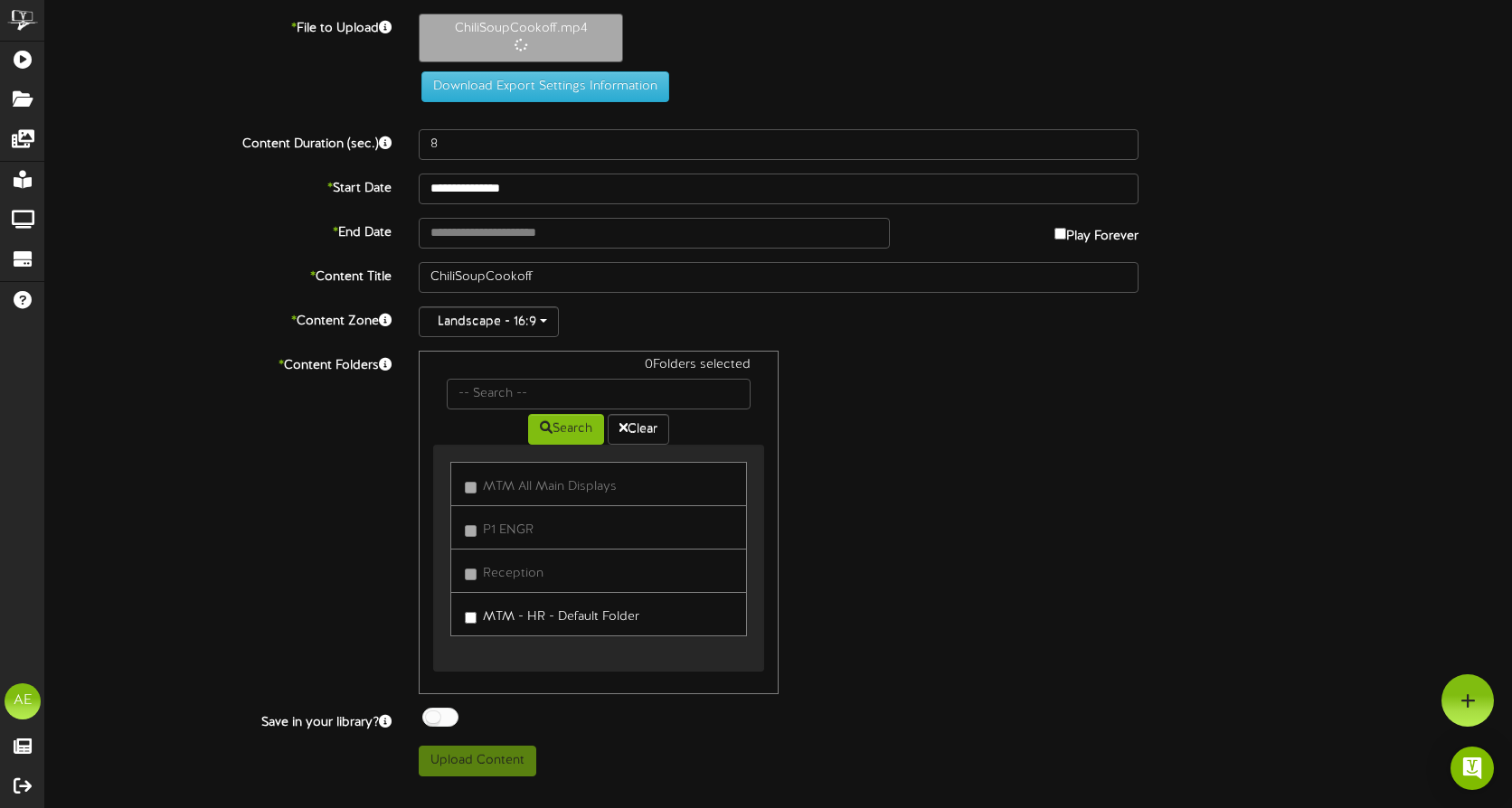
type input "26"
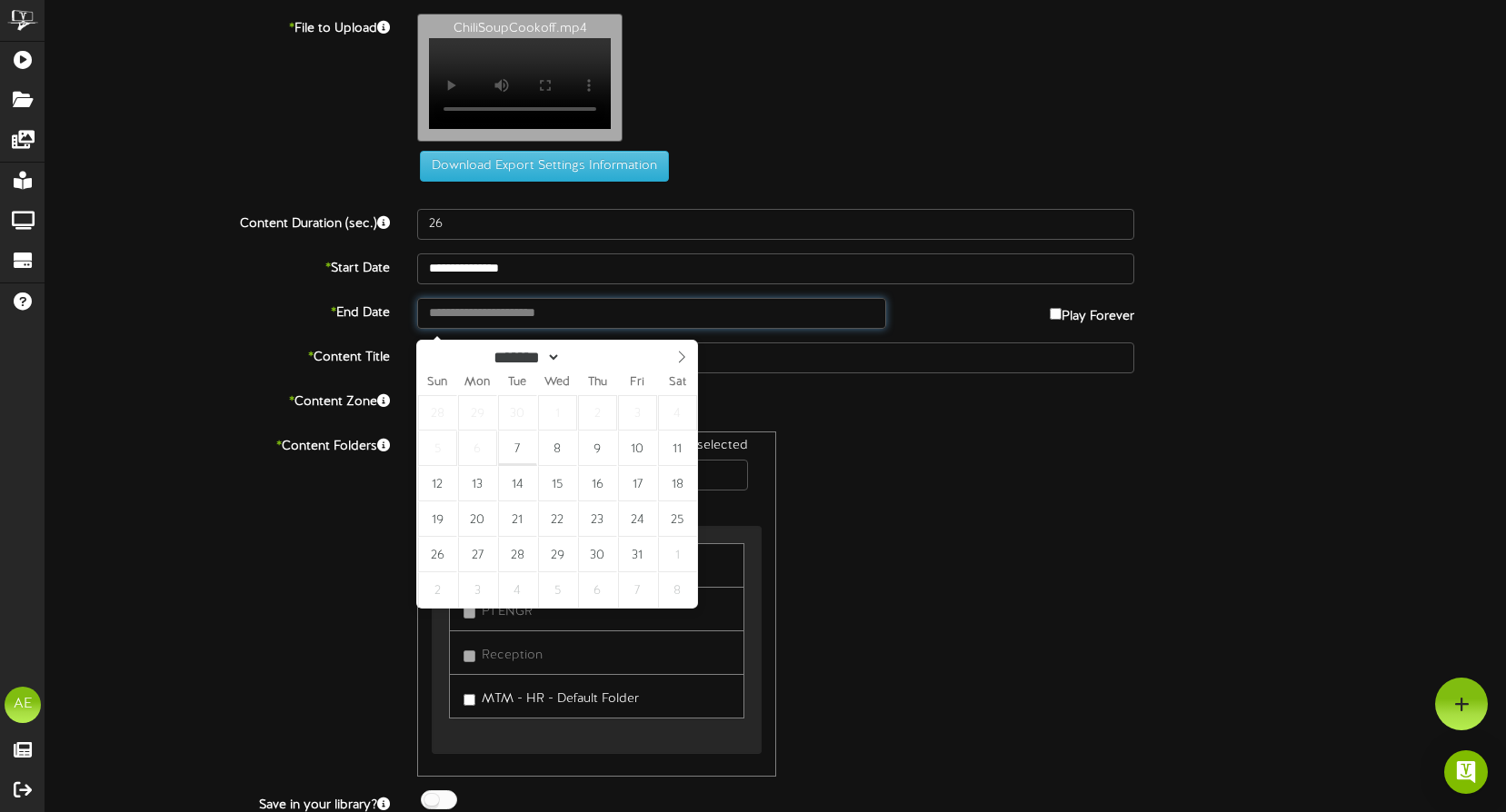
click at [473, 323] on input "text" at bounding box center [651, 313] width 469 height 31
type input "**********"
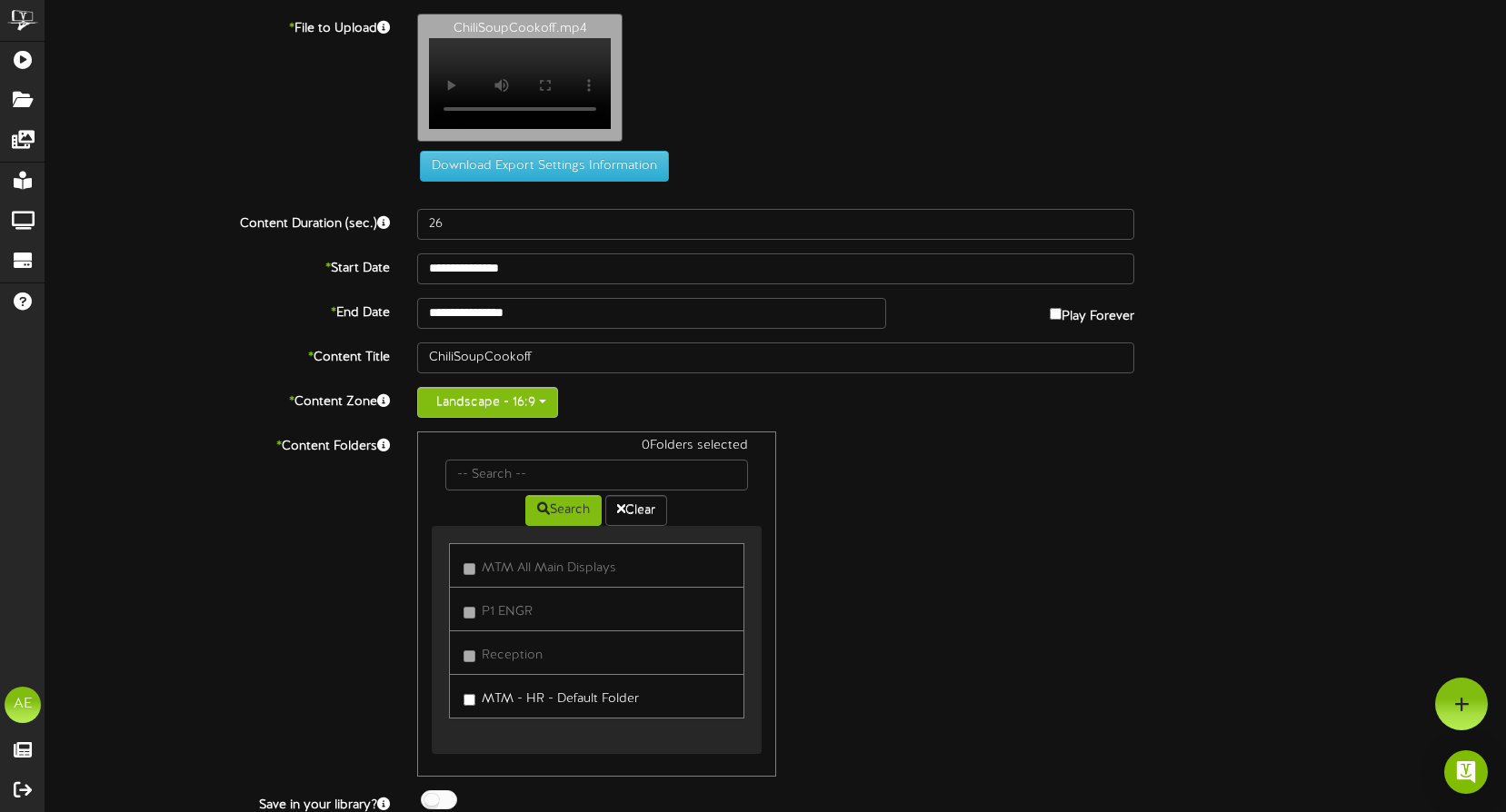
click at [548, 411] on button "Landscape - 16:9" at bounding box center [487, 403] width 141 height 31
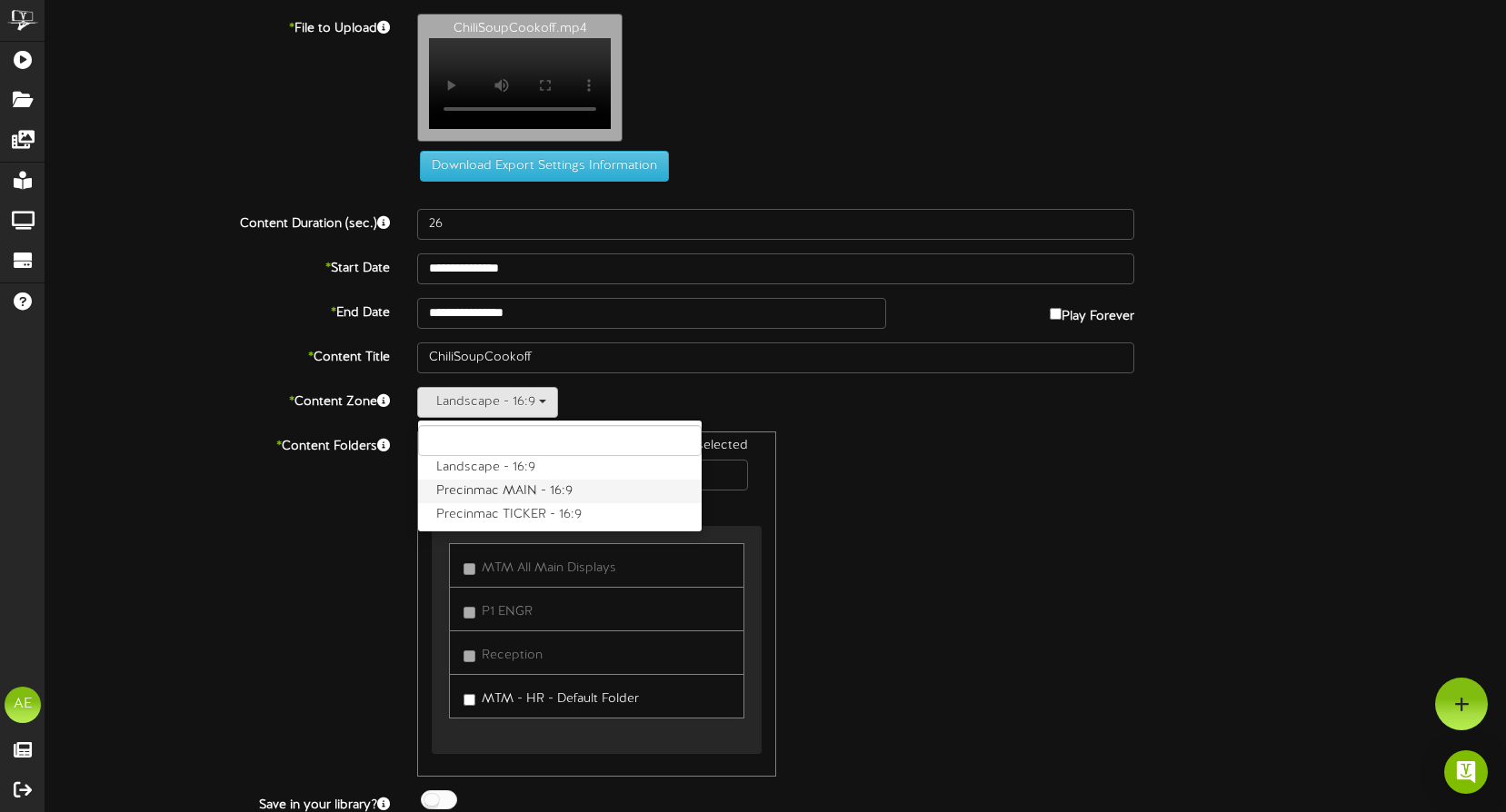
click at [497, 503] on label "Precinmac MAIN - 16:9" at bounding box center [560, 491] width 284 height 24
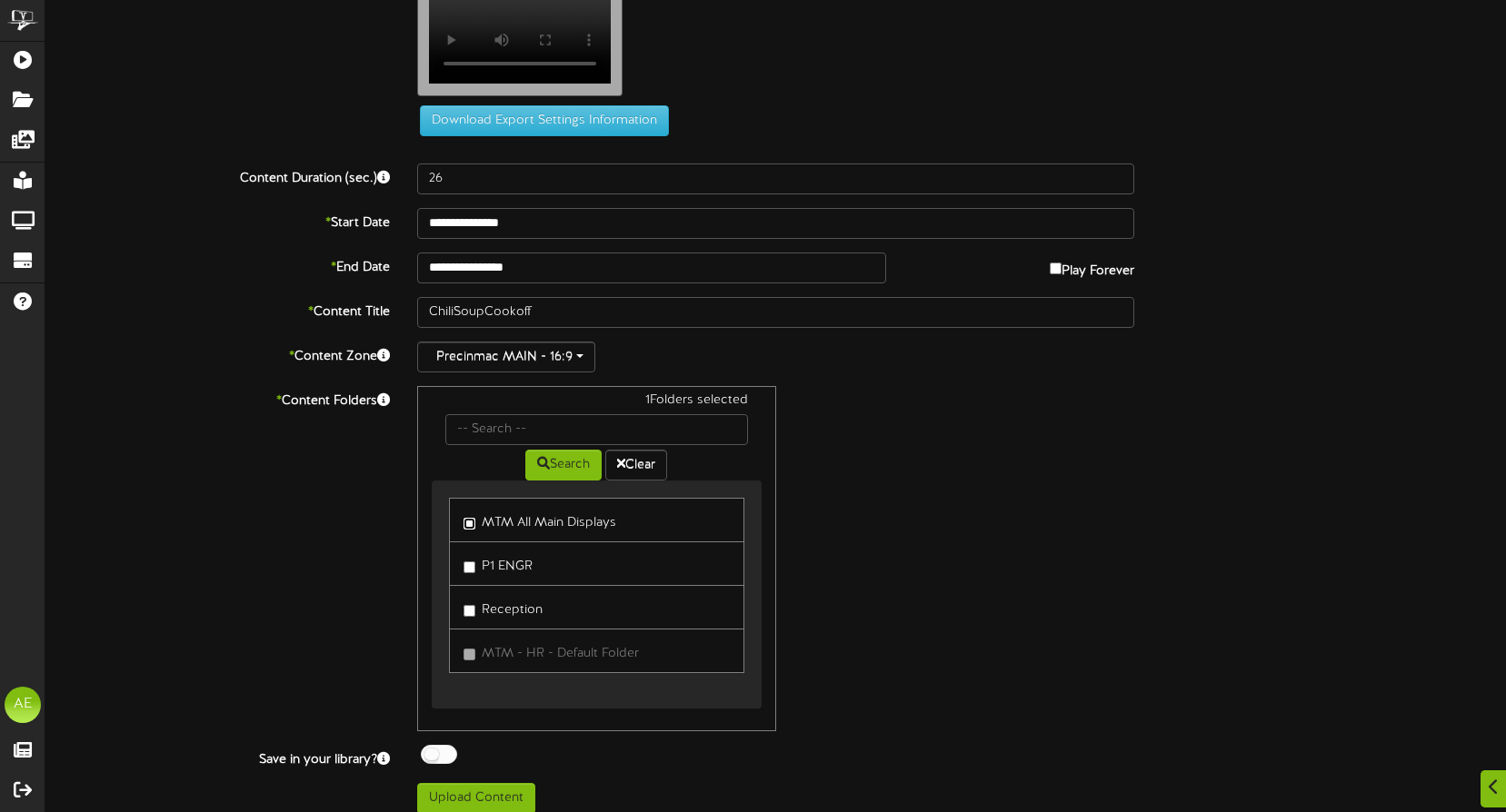
scroll to position [71, 0]
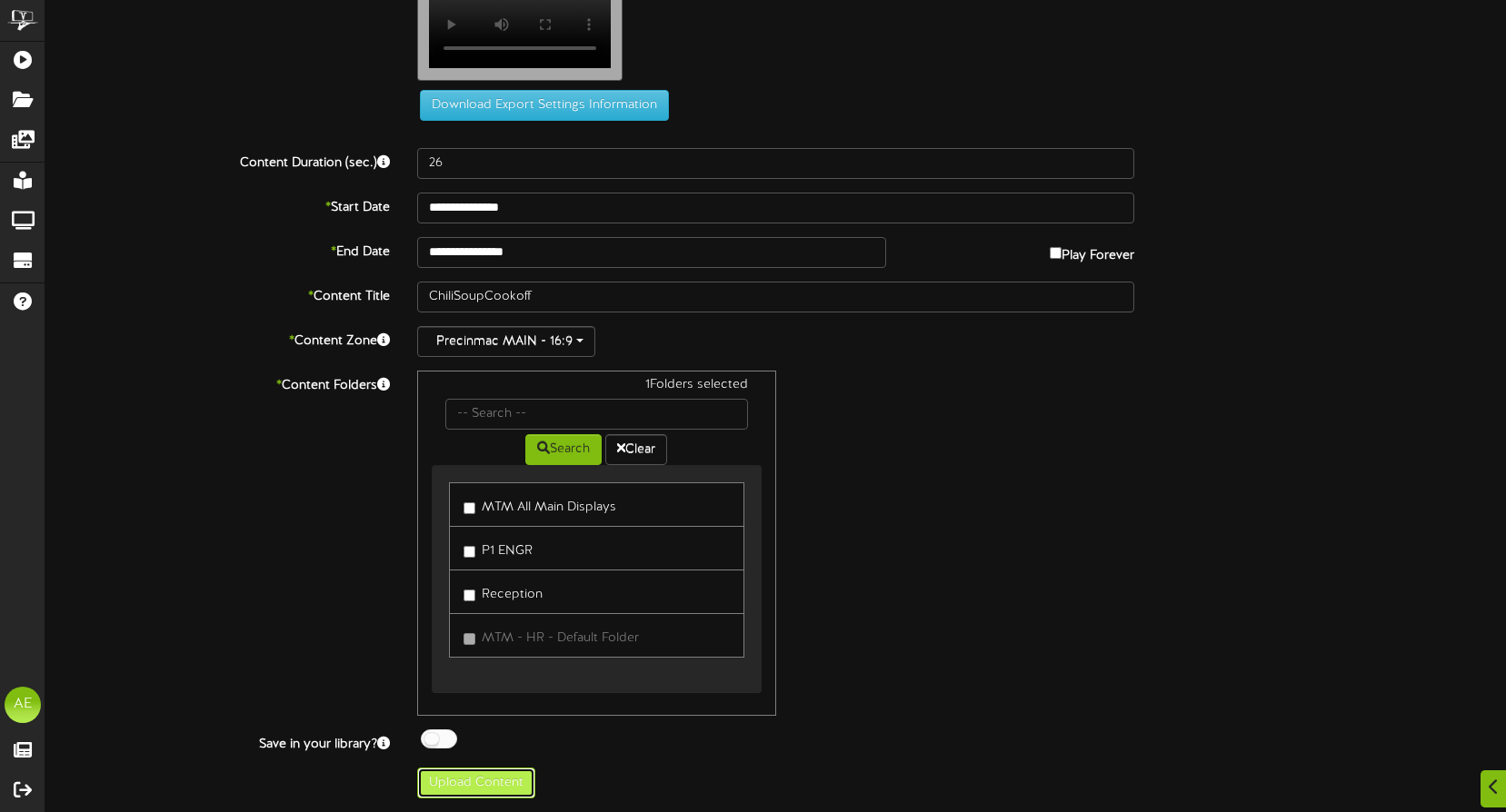
click at [500, 788] on button "Upload Content" at bounding box center [476, 783] width 118 height 31
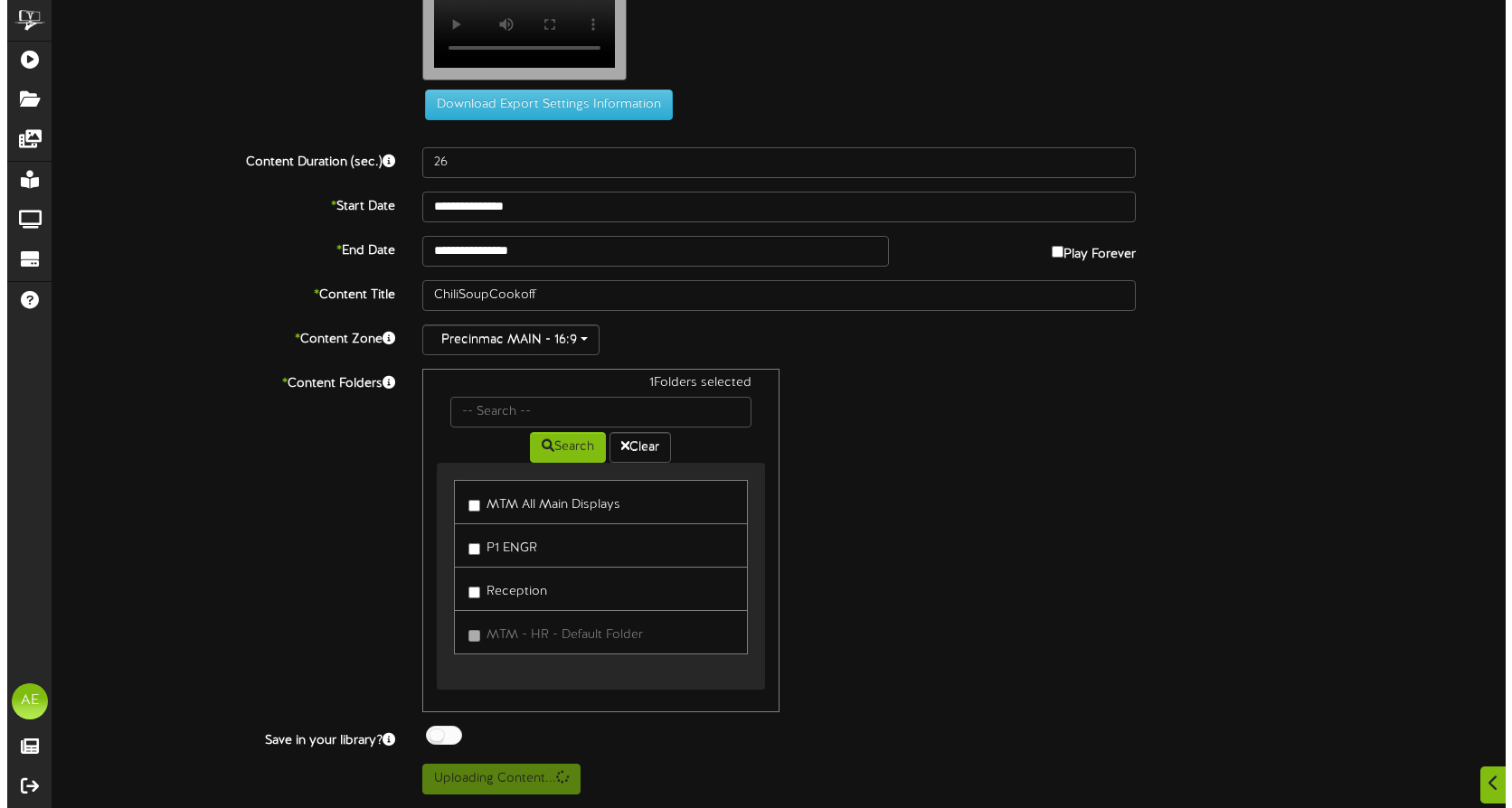
scroll to position [0, 0]
